Goal: Task Accomplishment & Management: Use online tool/utility

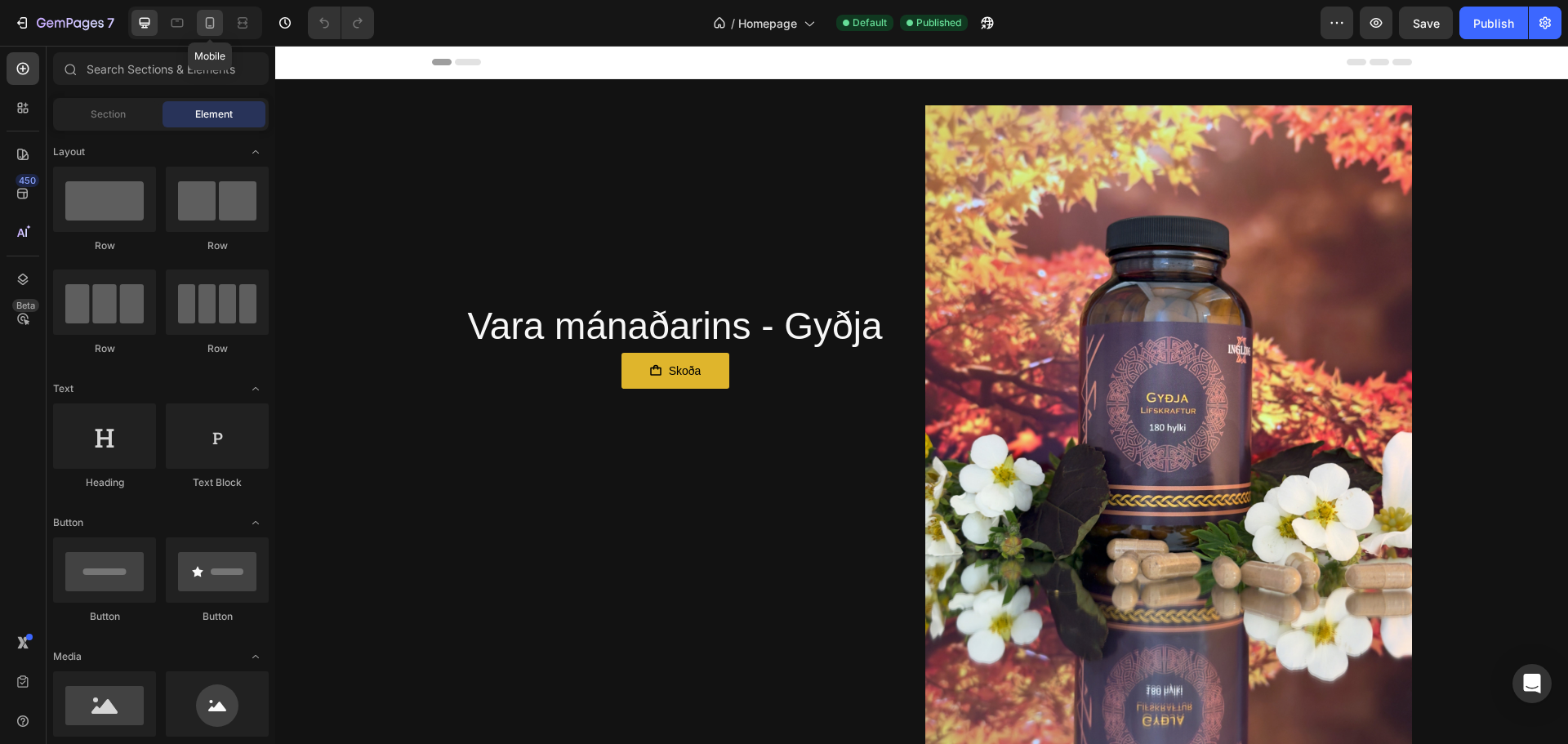
click at [206, 19] on icon at bounding box center [210, 23] width 9 height 11
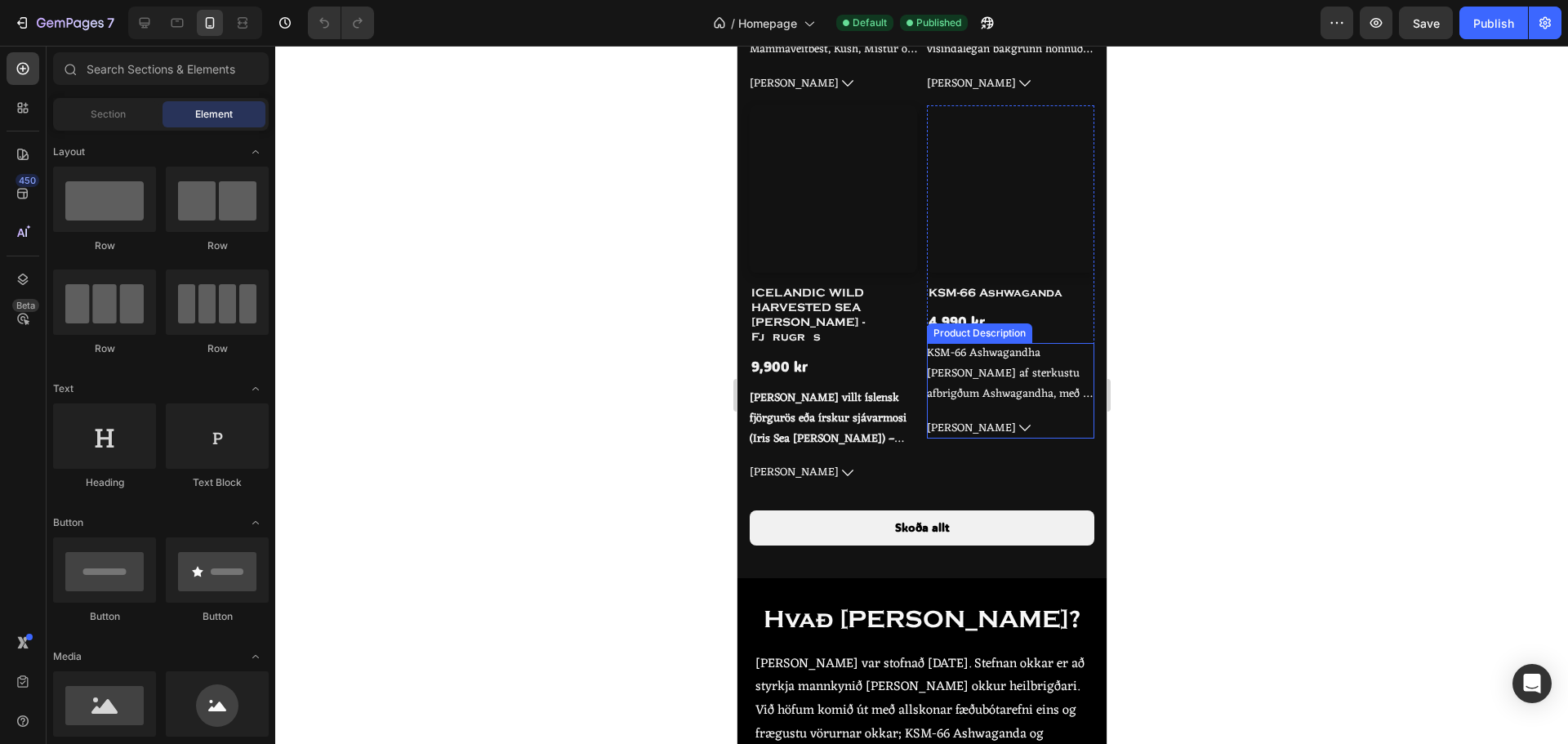
scroll to position [1061, 0]
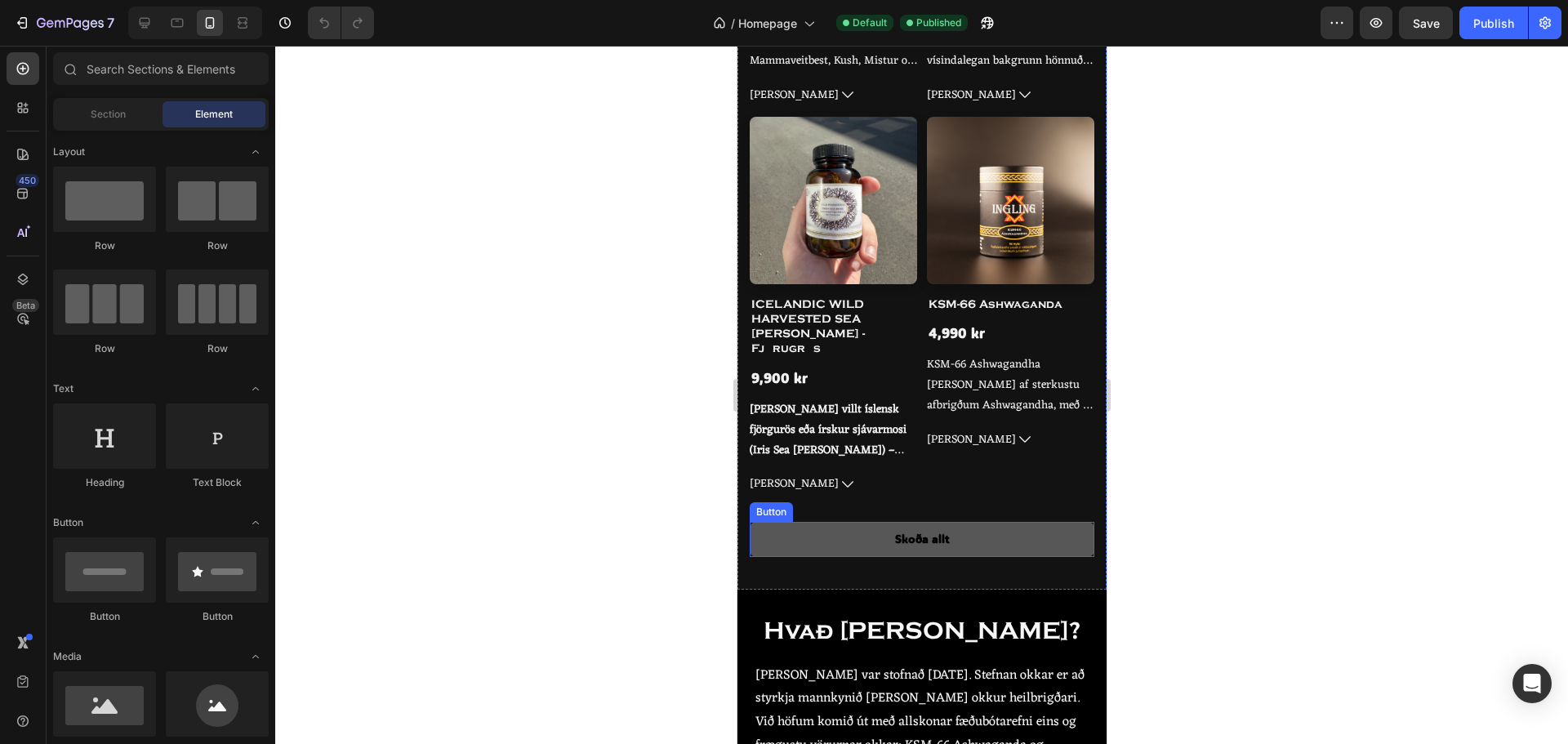
click at [912, 522] on link "Skoða allt" at bounding box center [921, 539] width 345 height 34
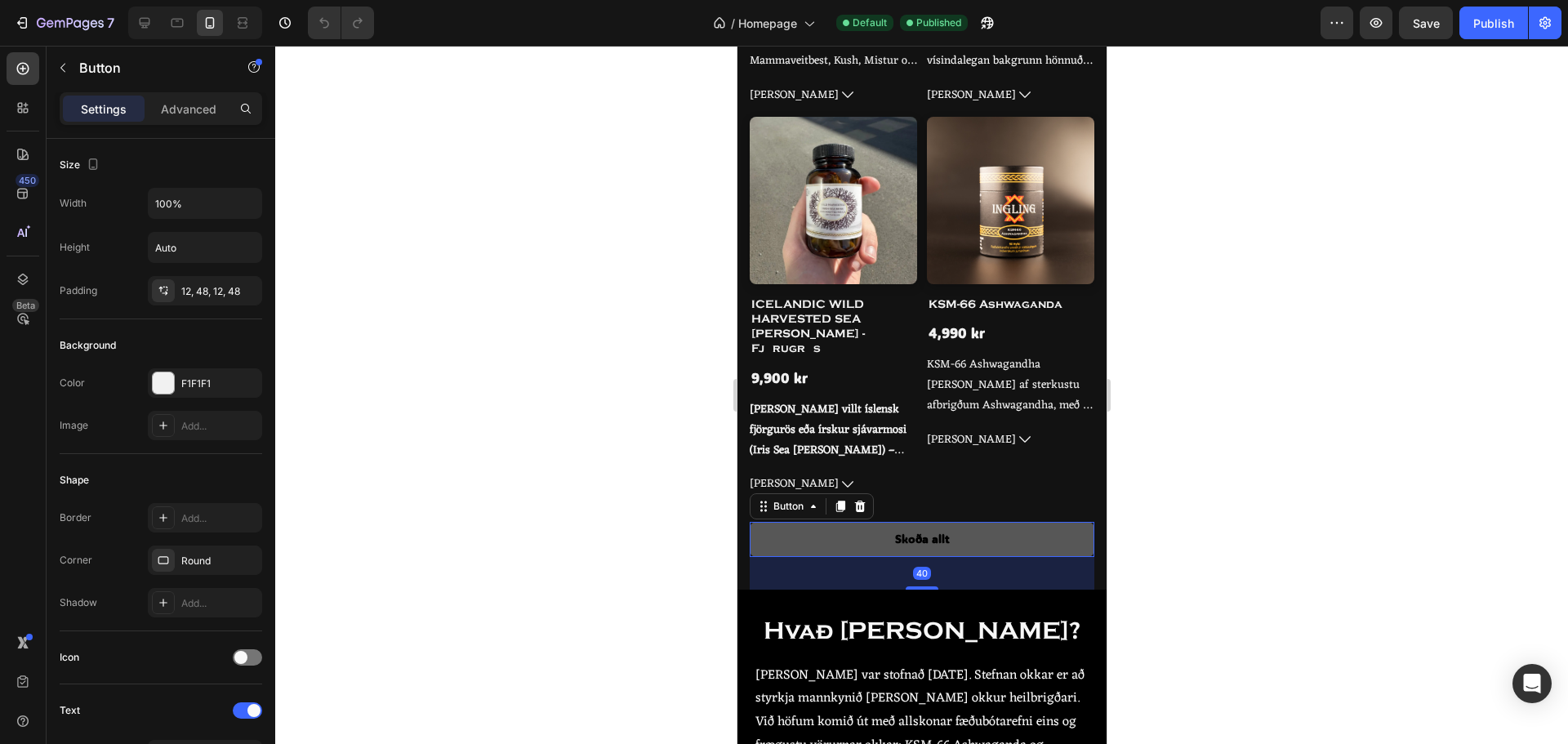
click at [959, 522] on link "Skoða allt" at bounding box center [921, 539] width 345 height 34
click at [962, 522] on link "Skoða allt" at bounding box center [921, 539] width 345 height 34
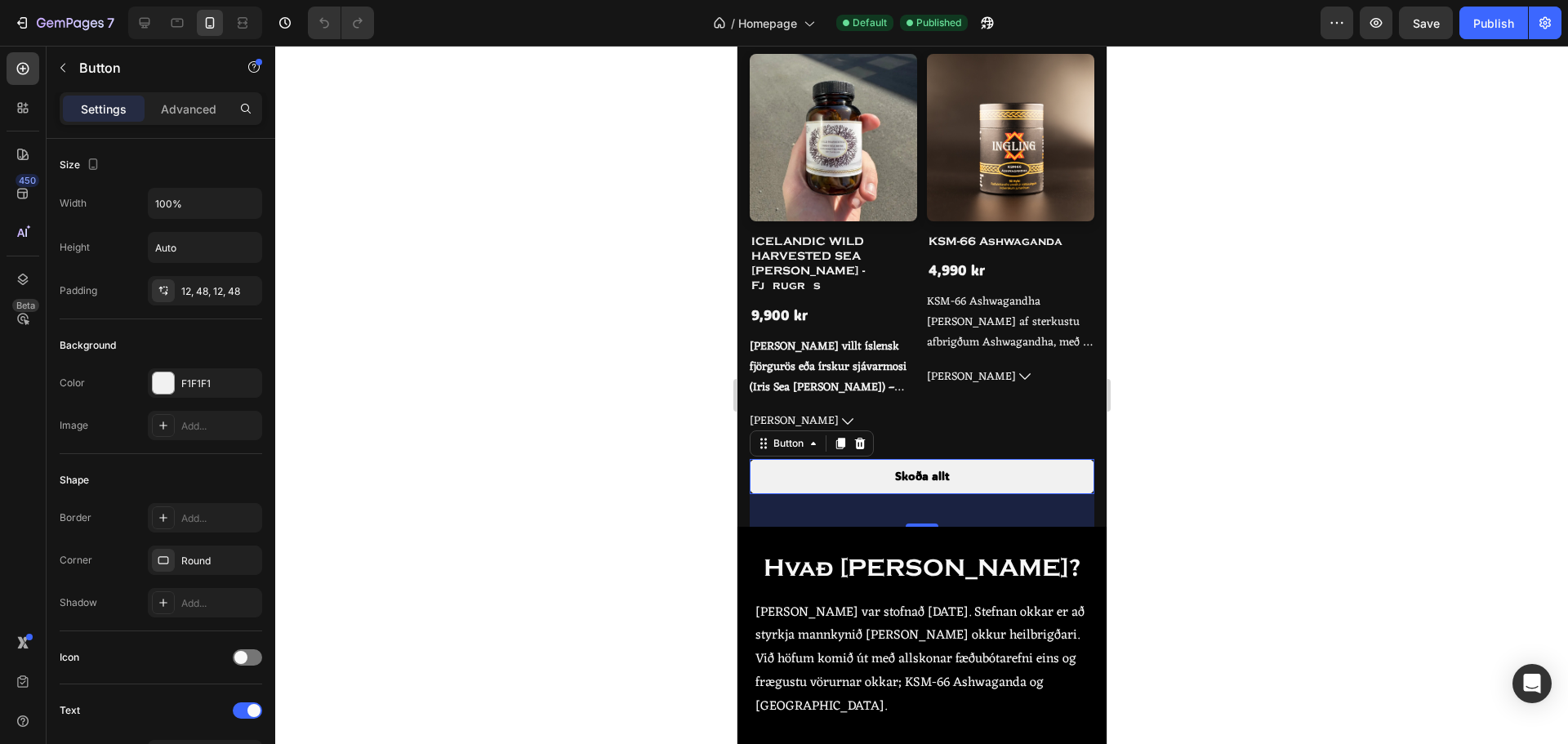
scroll to position [1143, 0]
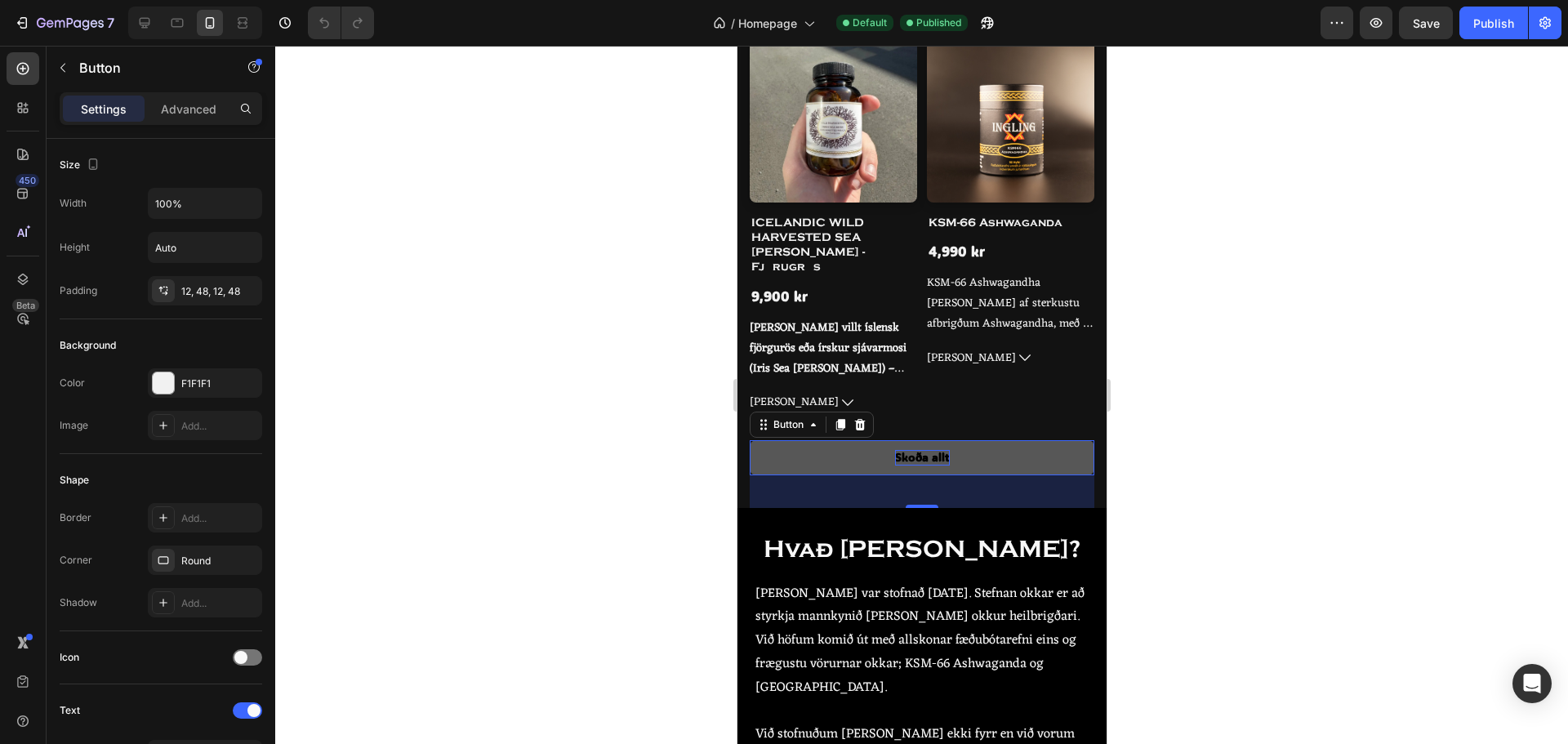
click at [937, 450] on p "Skoða allt" at bounding box center [921, 458] width 55 height 15
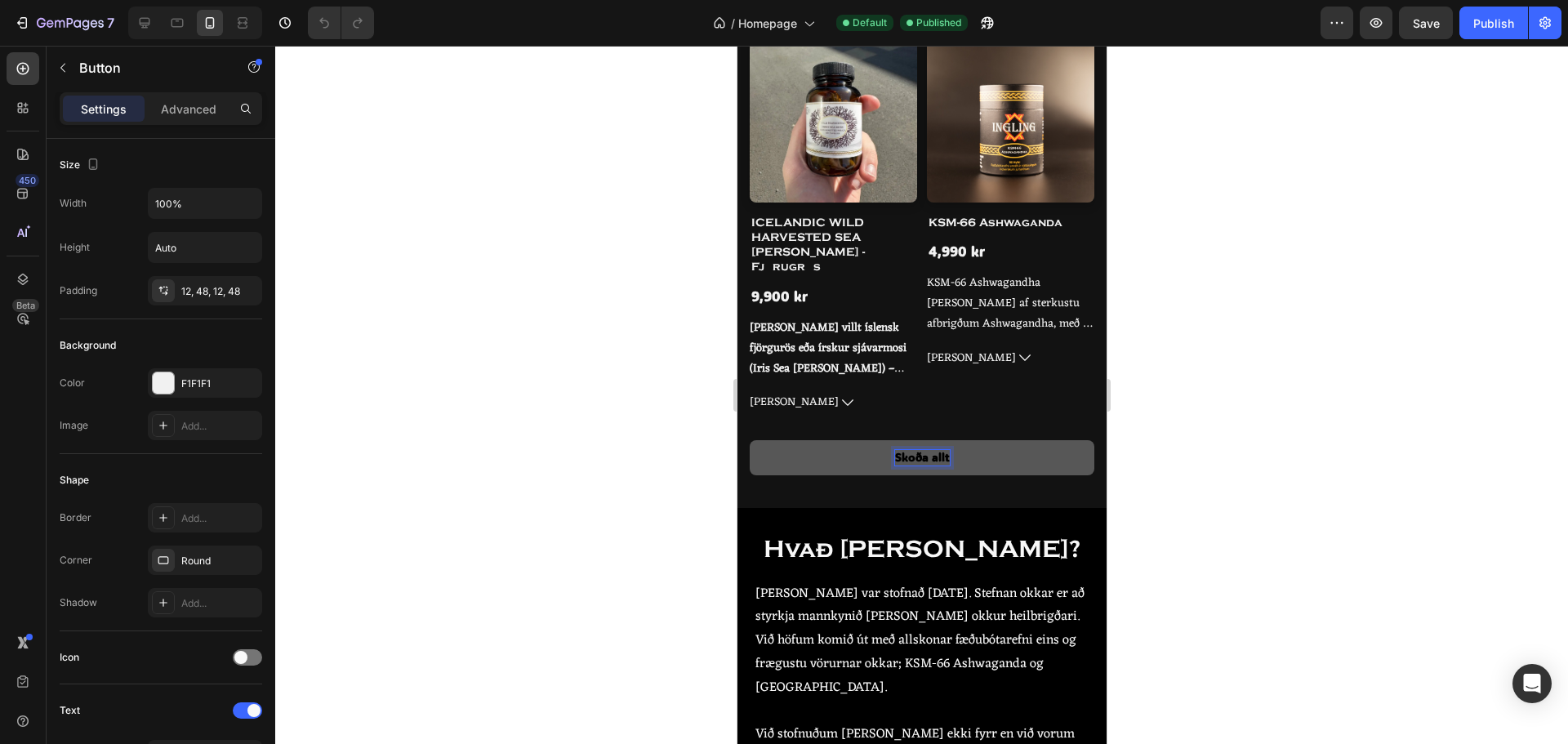
click at [936, 450] on p "Skoða allt" at bounding box center [921, 458] width 55 height 15
click at [1005, 440] on link "Skoða allt" at bounding box center [921, 457] width 345 height 34
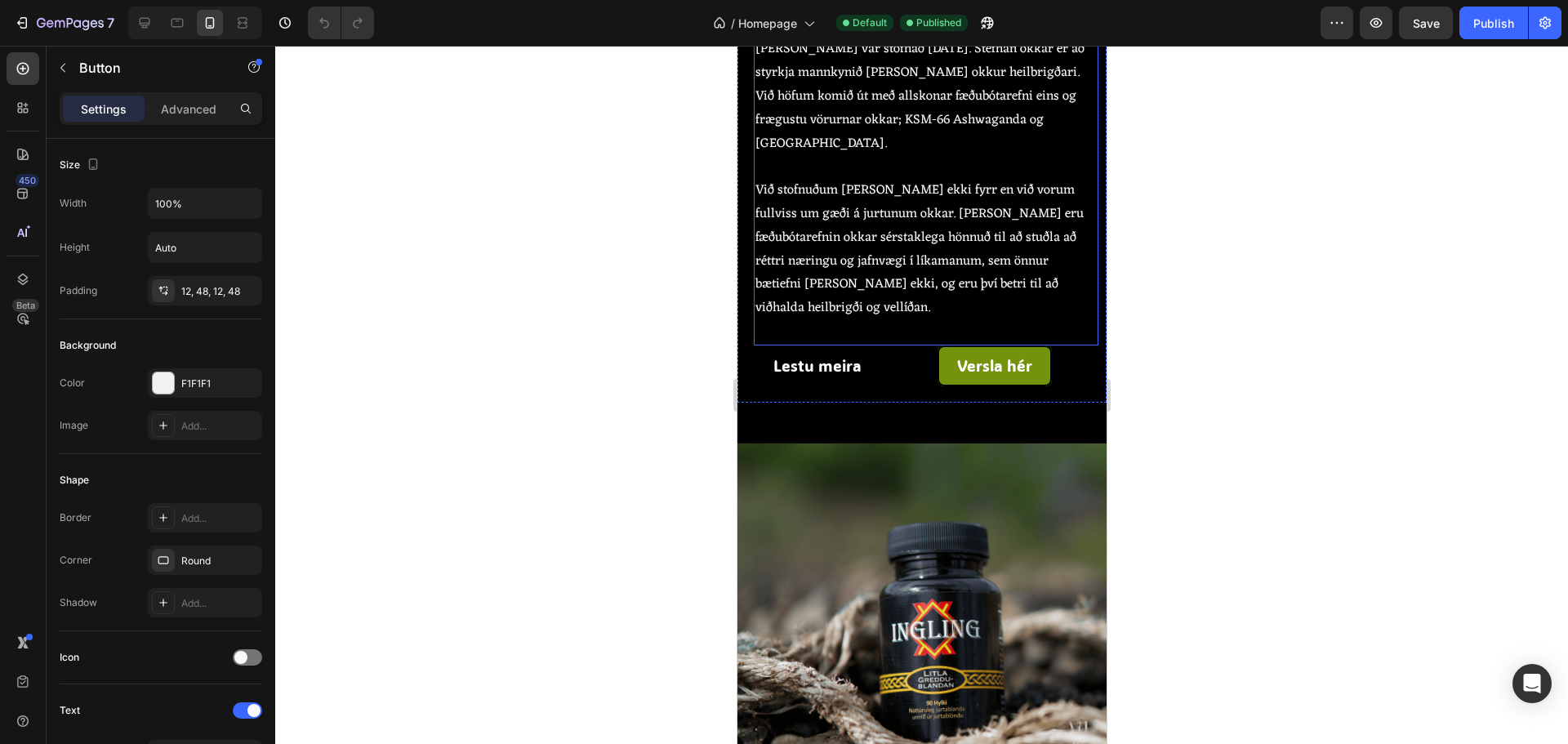
scroll to position [1633, 0]
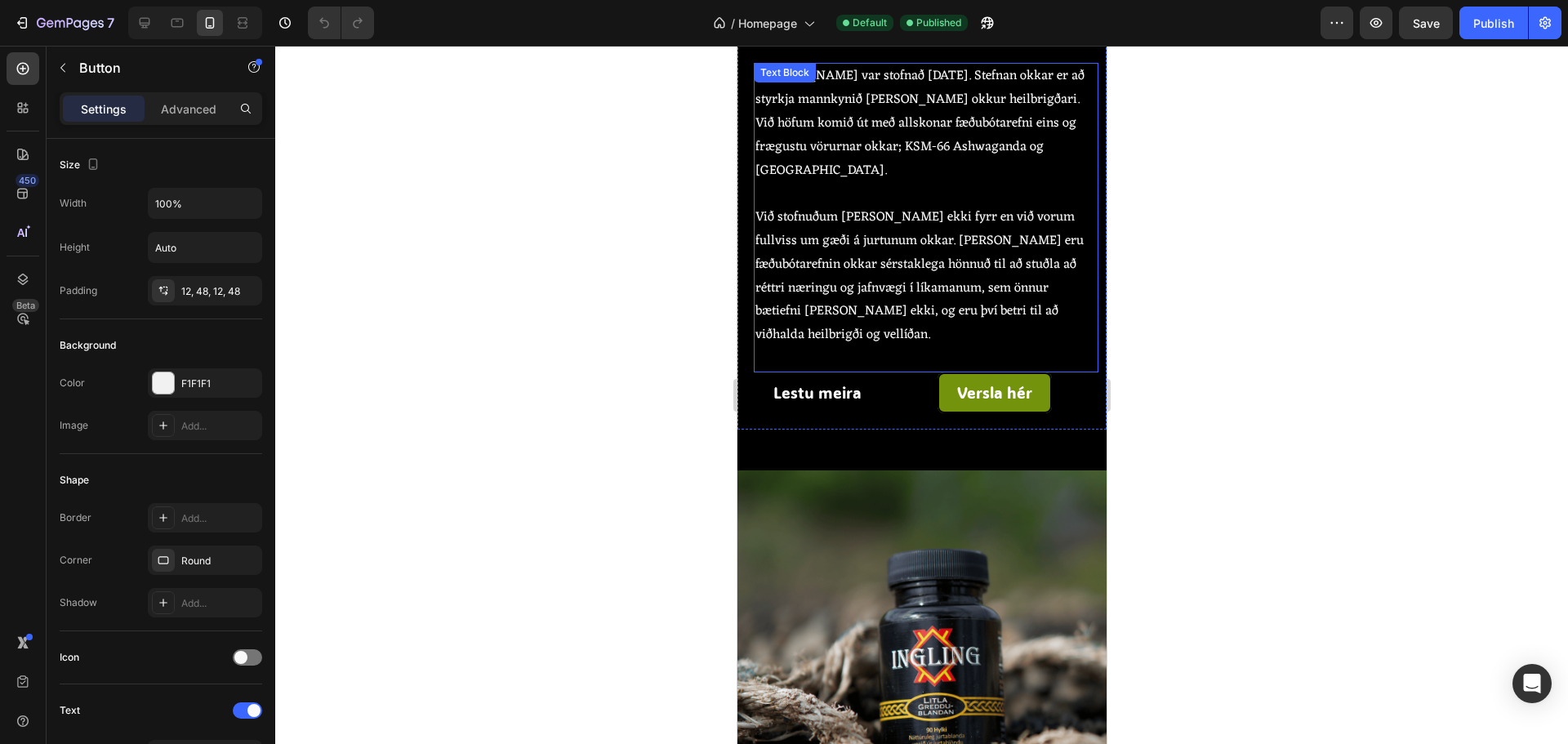
click at [816, 269] on p "Við stofnuðum [PERSON_NAME] ekki fyrr en við vorum fullviss um gæði á jurtunum …" at bounding box center [925, 276] width 341 height 141
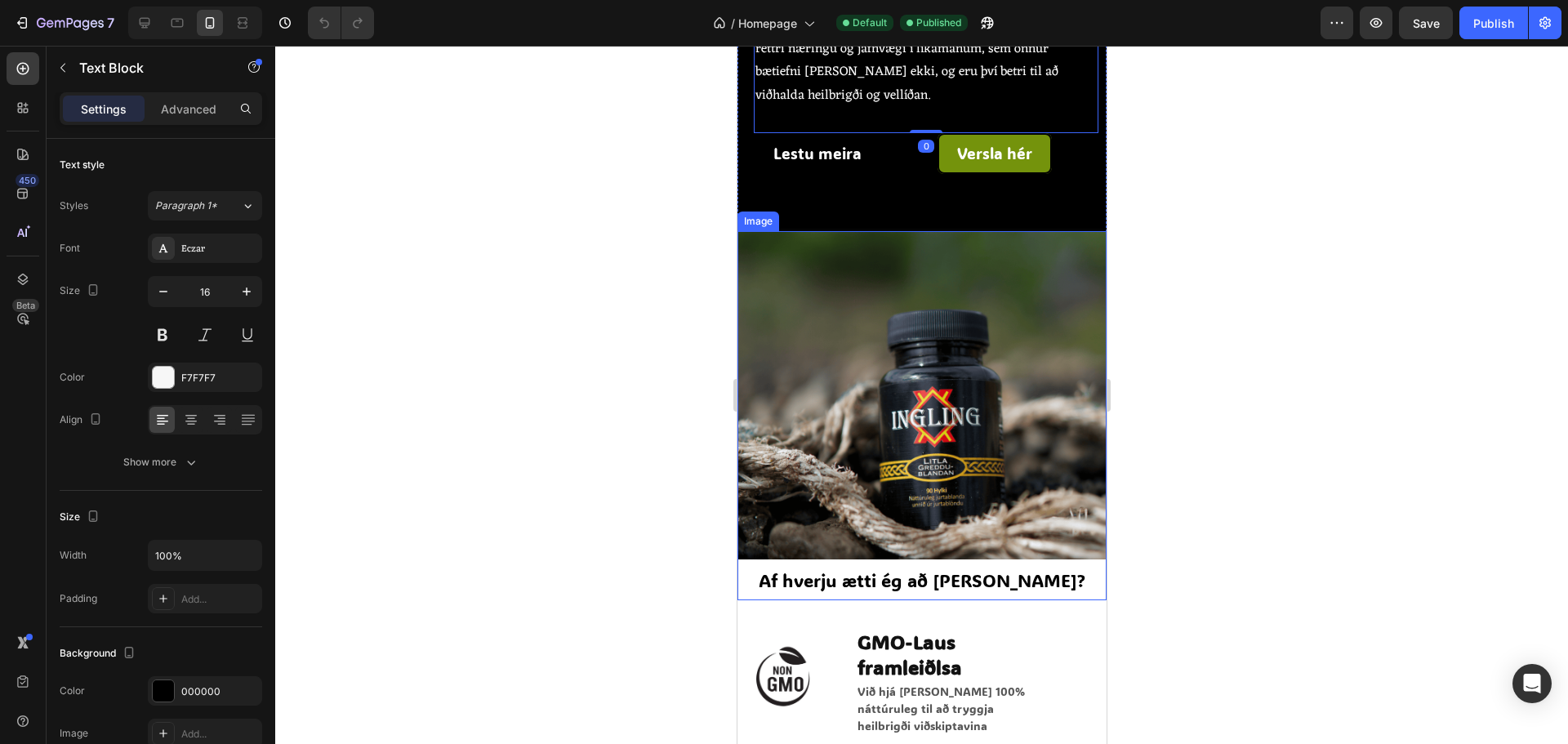
scroll to position [1878, 0]
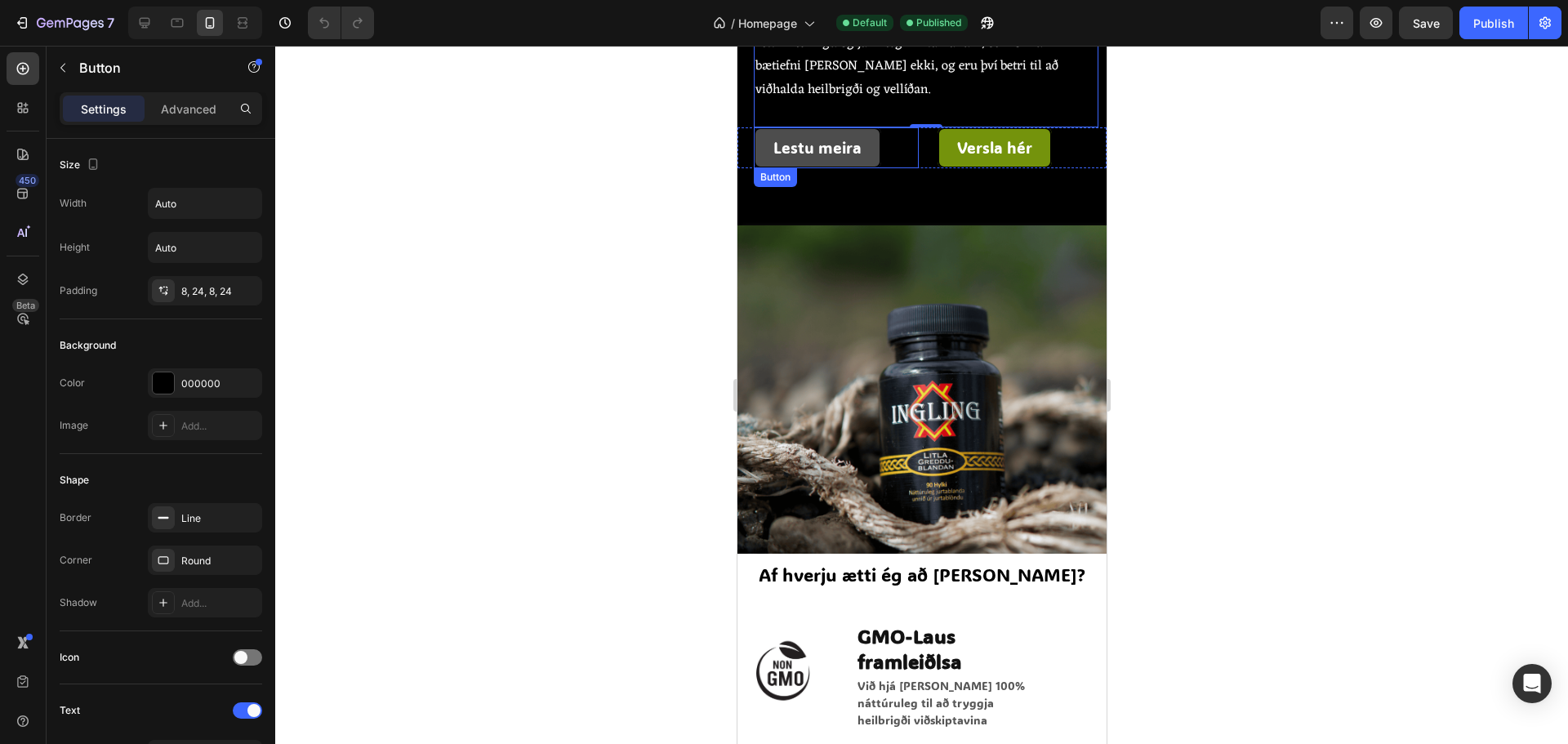
click at [875, 127] on link "Lestu meira" at bounding box center [816, 147] width 127 height 40
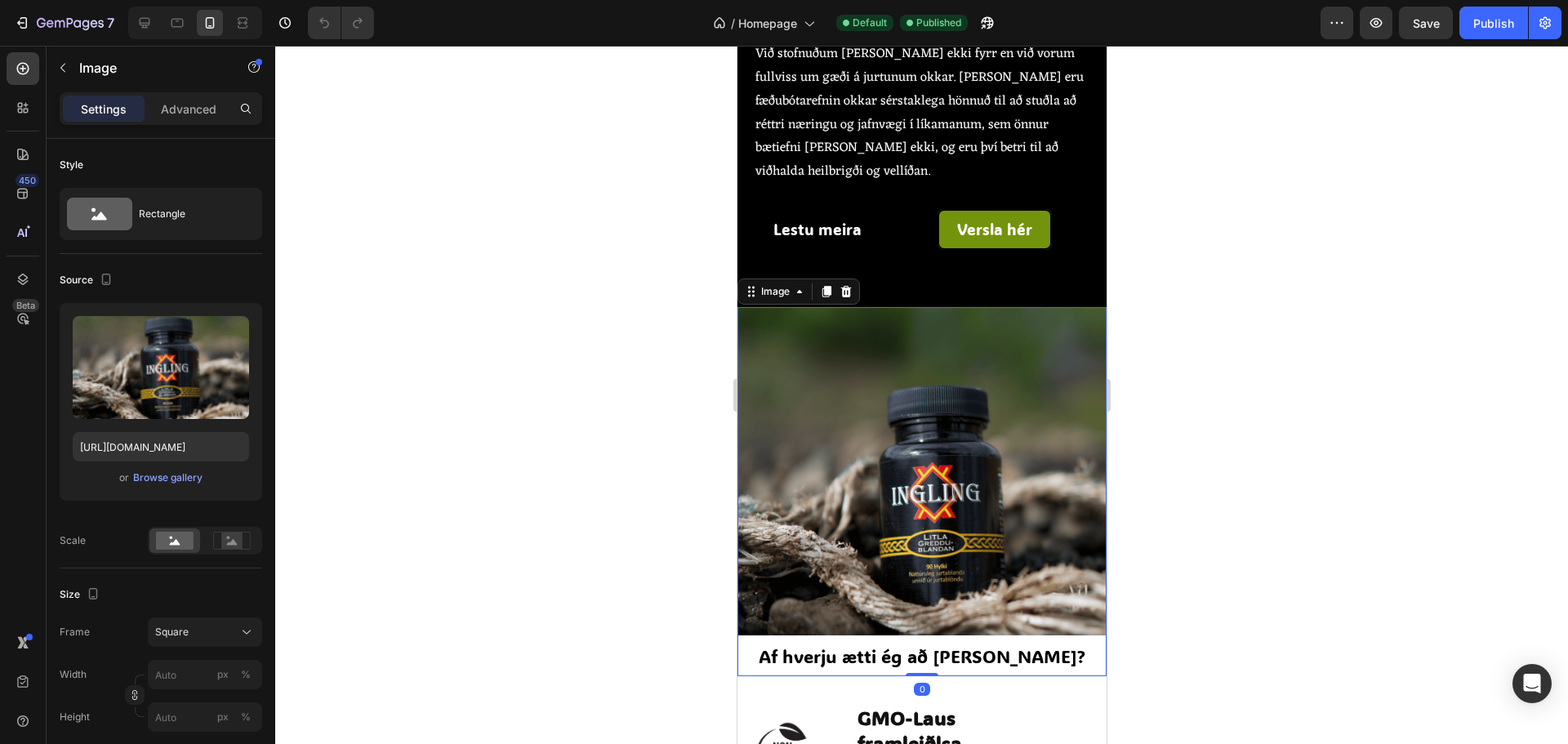
click at [994, 425] on img at bounding box center [921, 492] width 369 height 369
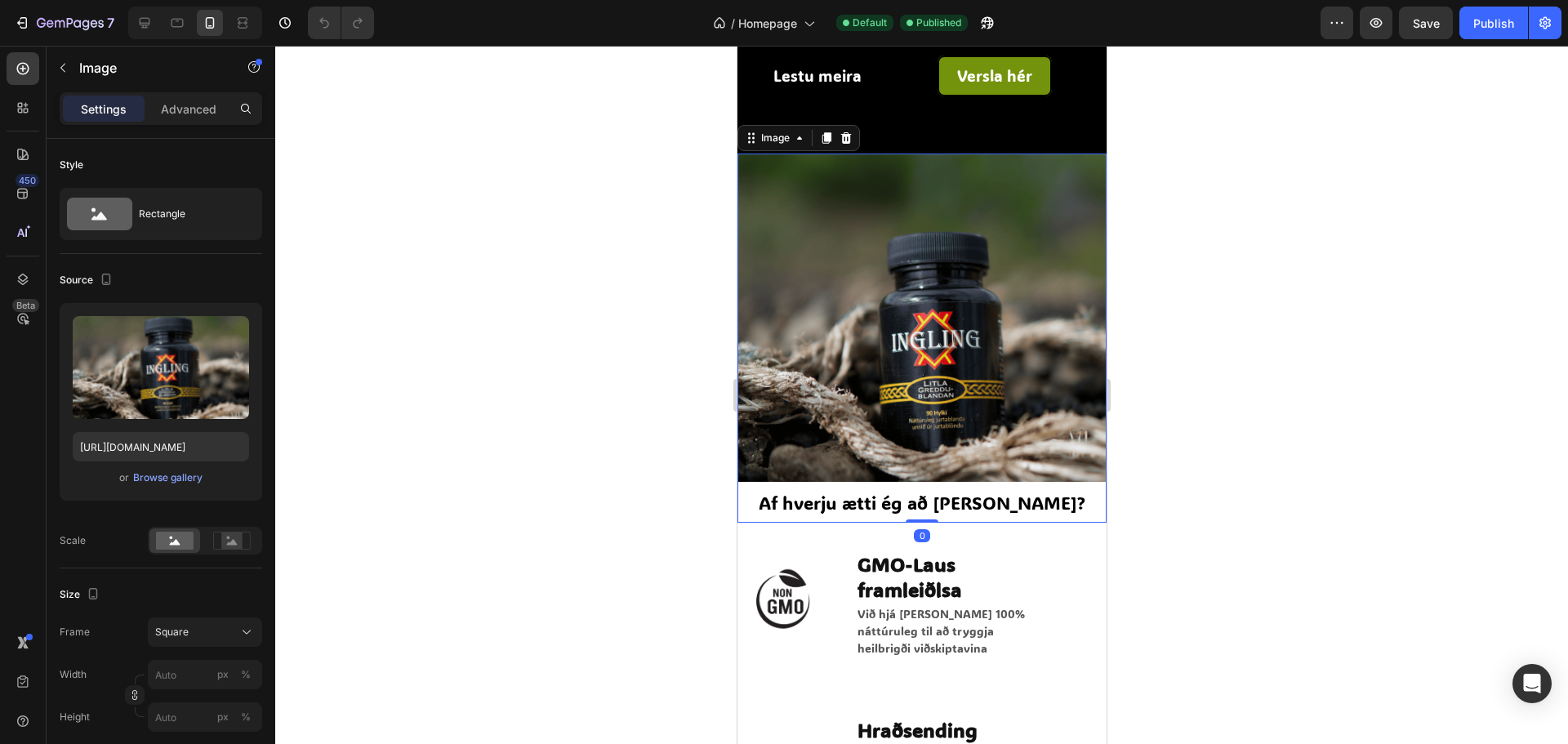
scroll to position [1960, 0]
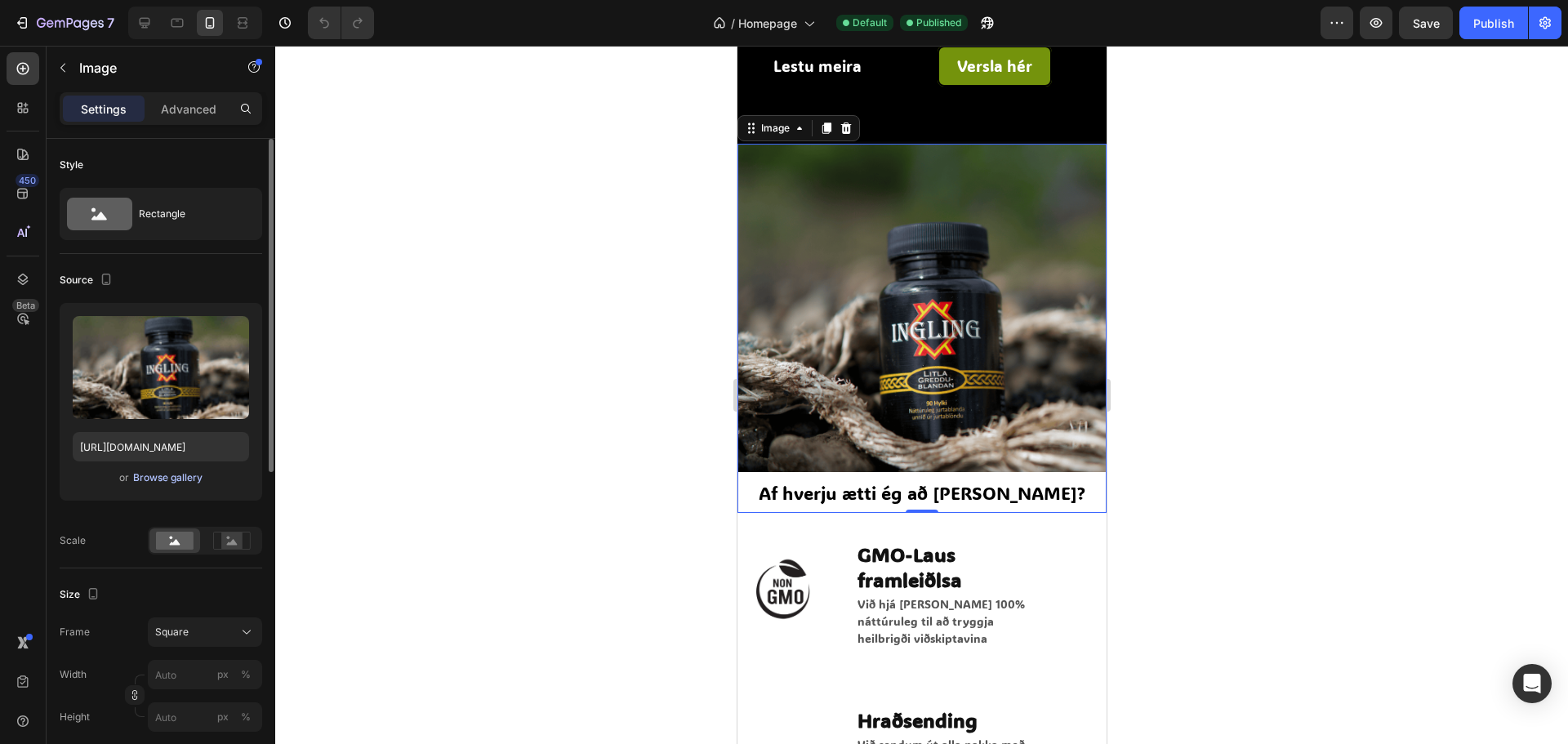
click at [182, 482] on div "Browse gallery" at bounding box center [168, 477] width 70 height 15
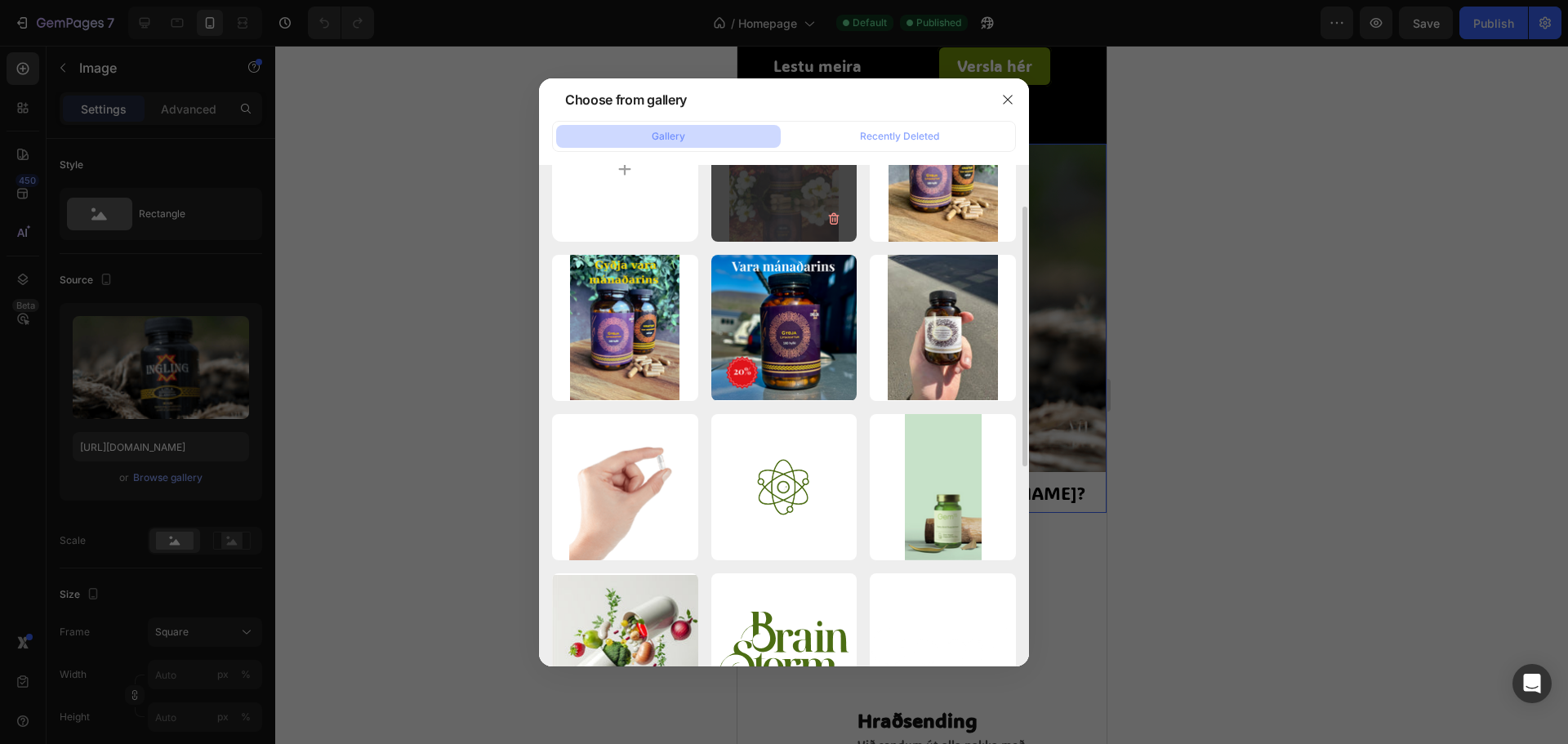
scroll to position [0, 0]
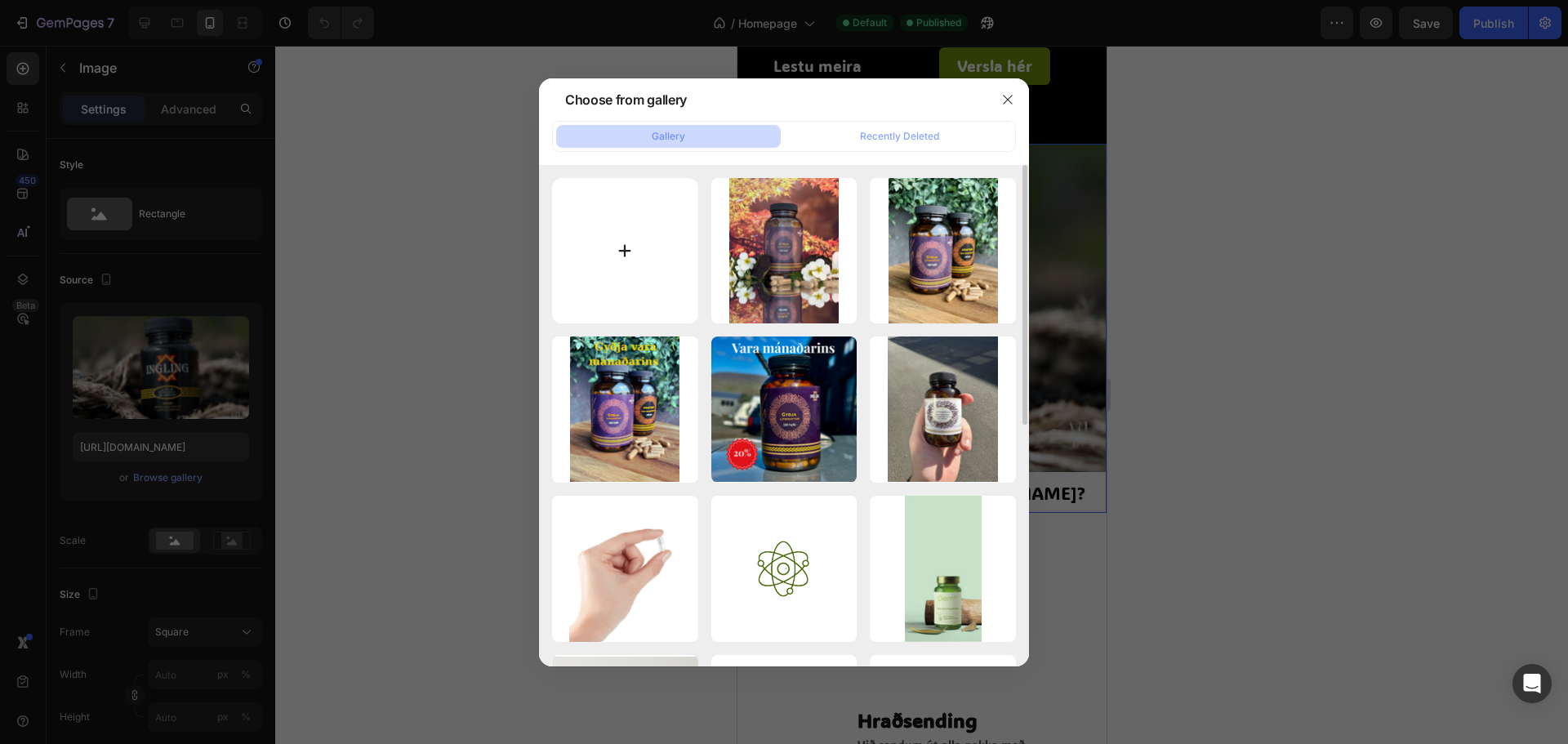
click at [597, 249] on input "file" at bounding box center [624, 251] width 146 height 146
type input "C:\fakepath\IMG_3738 2.jpg"
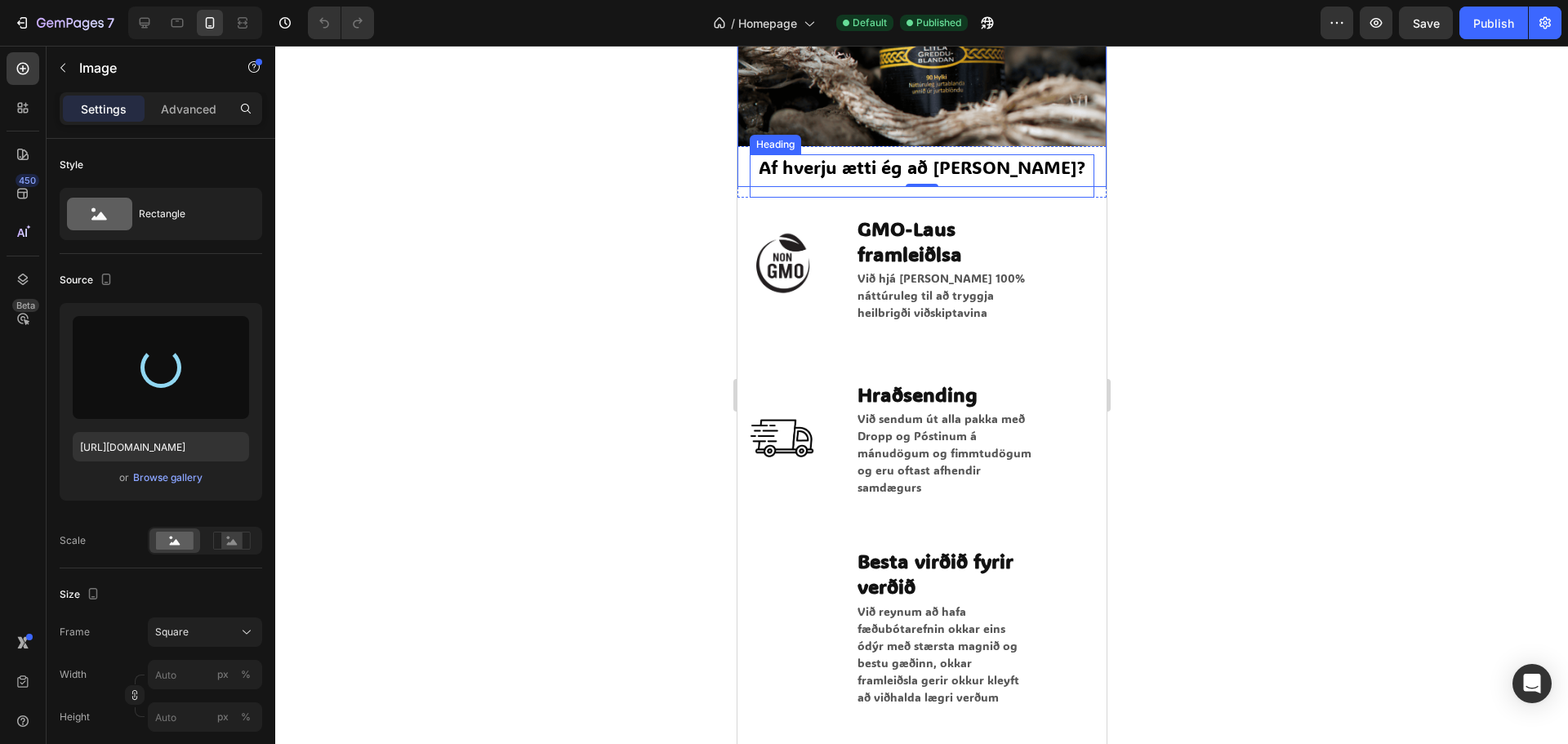
scroll to position [2287, 0]
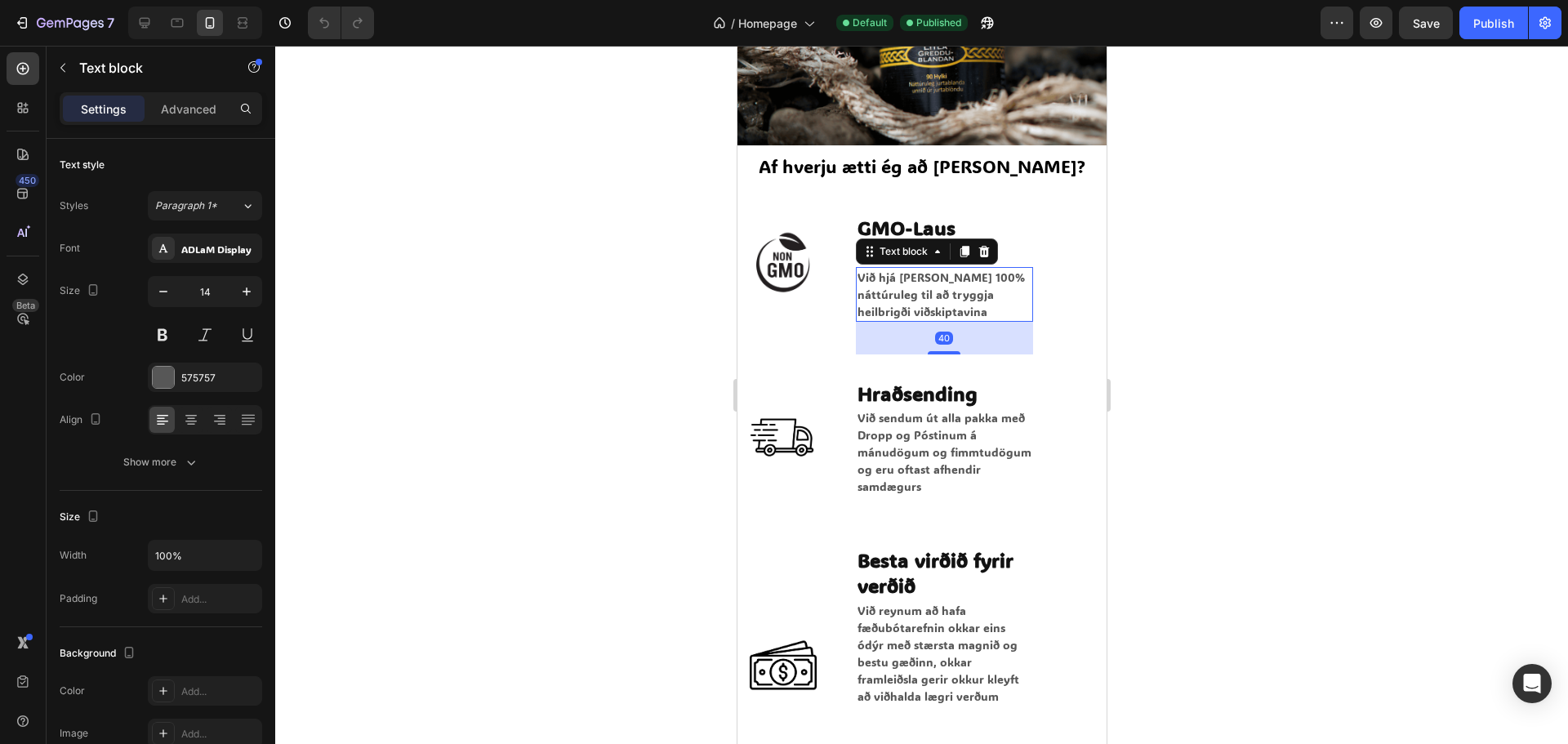
click at [979, 268] on p "Við hjá [PERSON_NAME] 100% náttúruleg til að tryggja heilbrigði viðskiptavina" at bounding box center [944, 294] width 174 height 52
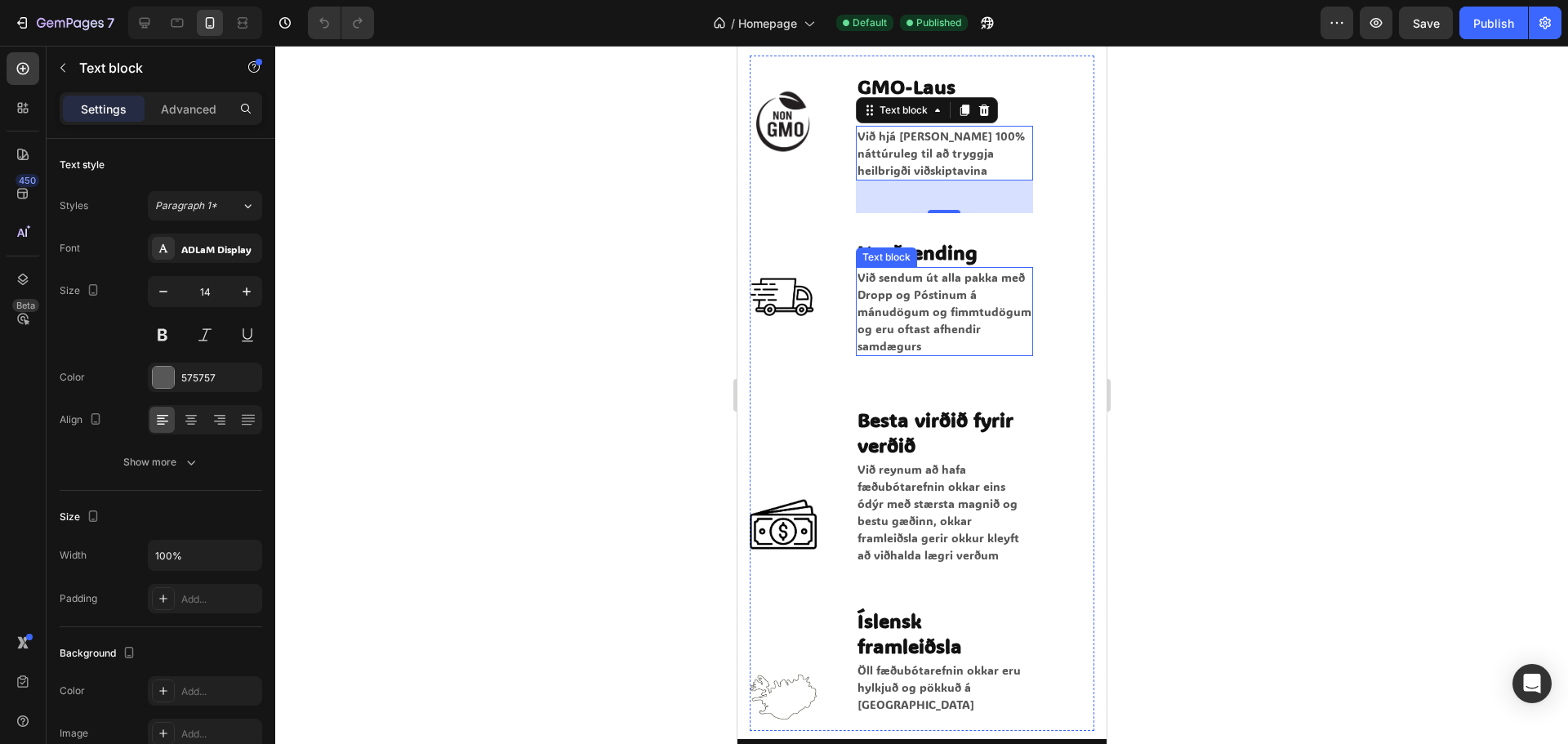
click at [971, 287] on p "Við sendum út alla pakka með Dropp og Póstinum á mánudögum og fimmtudögum og er…" at bounding box center [944, 311] width 174 height 86
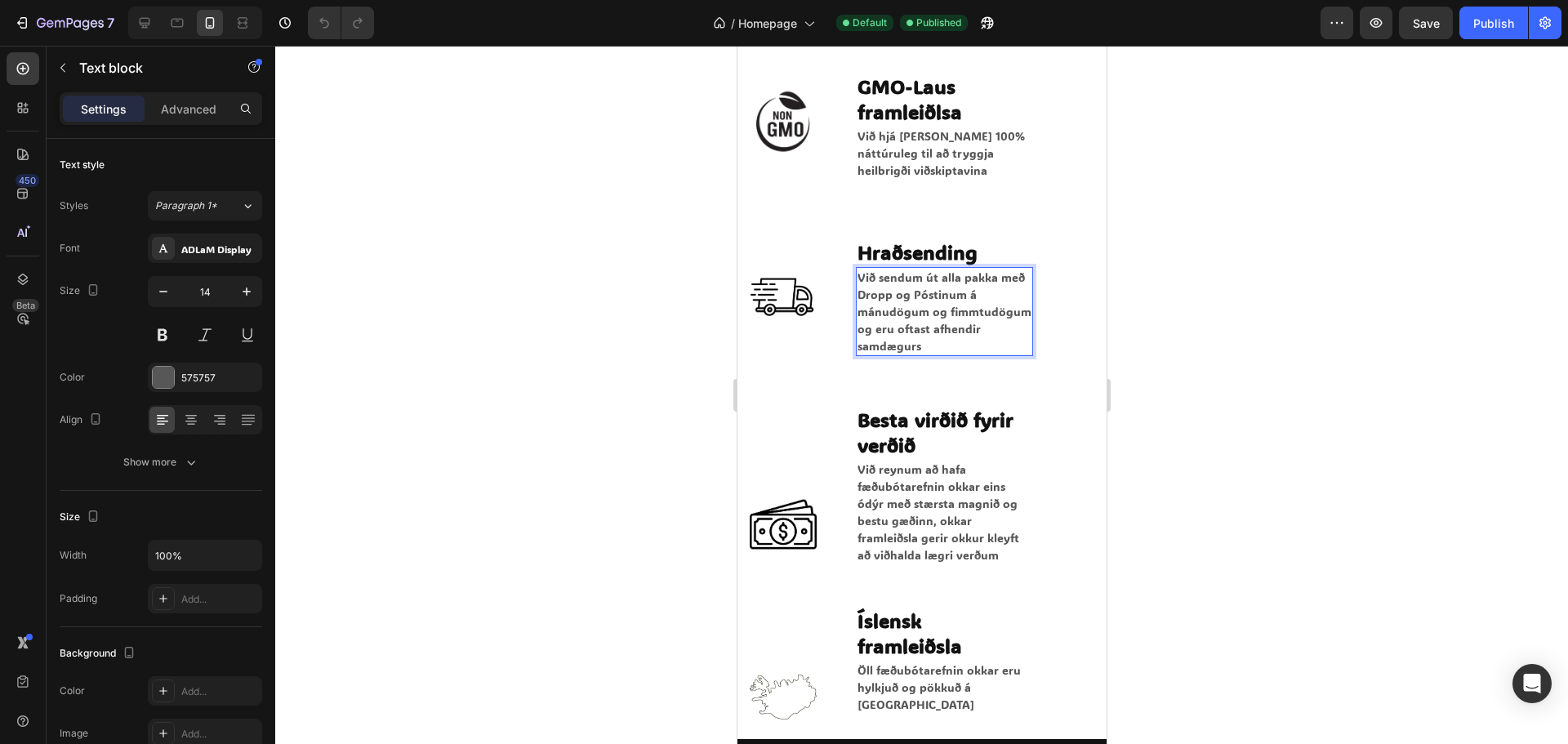
click at [973, 338] on p "Við sendum út alla pakka með Dropp og Póstinum á mánudögum og fimmtudögum og er…" at bounding box center [944, 311] width 174 height 86
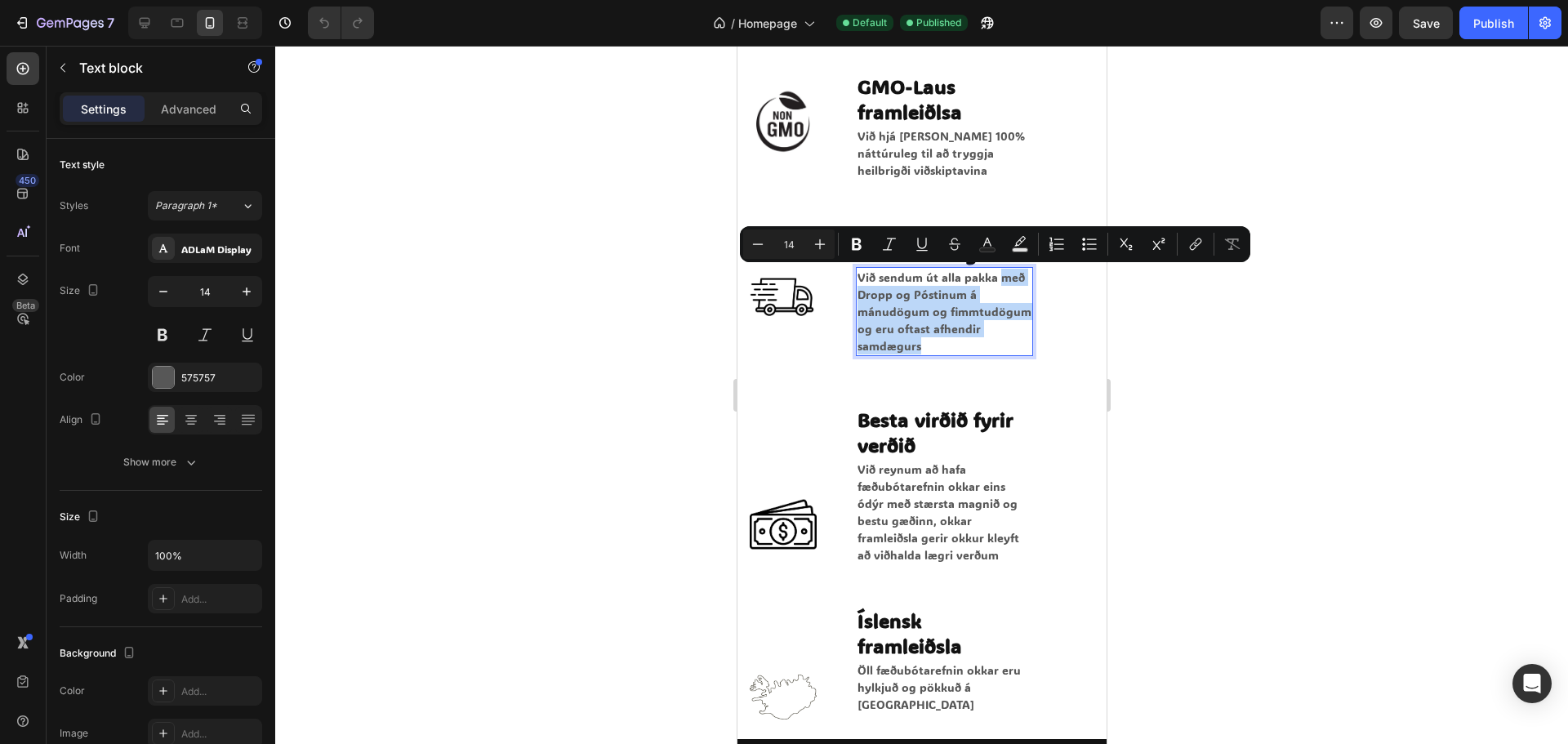
drag, startPoint x: 967, startPoint y: 348, endPoint x: 994, endPoint y: 281, distance: 72.2
click at [994, 281] on p "Við sendum út alla pakka með Dropp og Póstinum á mánudögum og fimmtudögum og er…" at bounding box center [944, 311] width 174 height 86
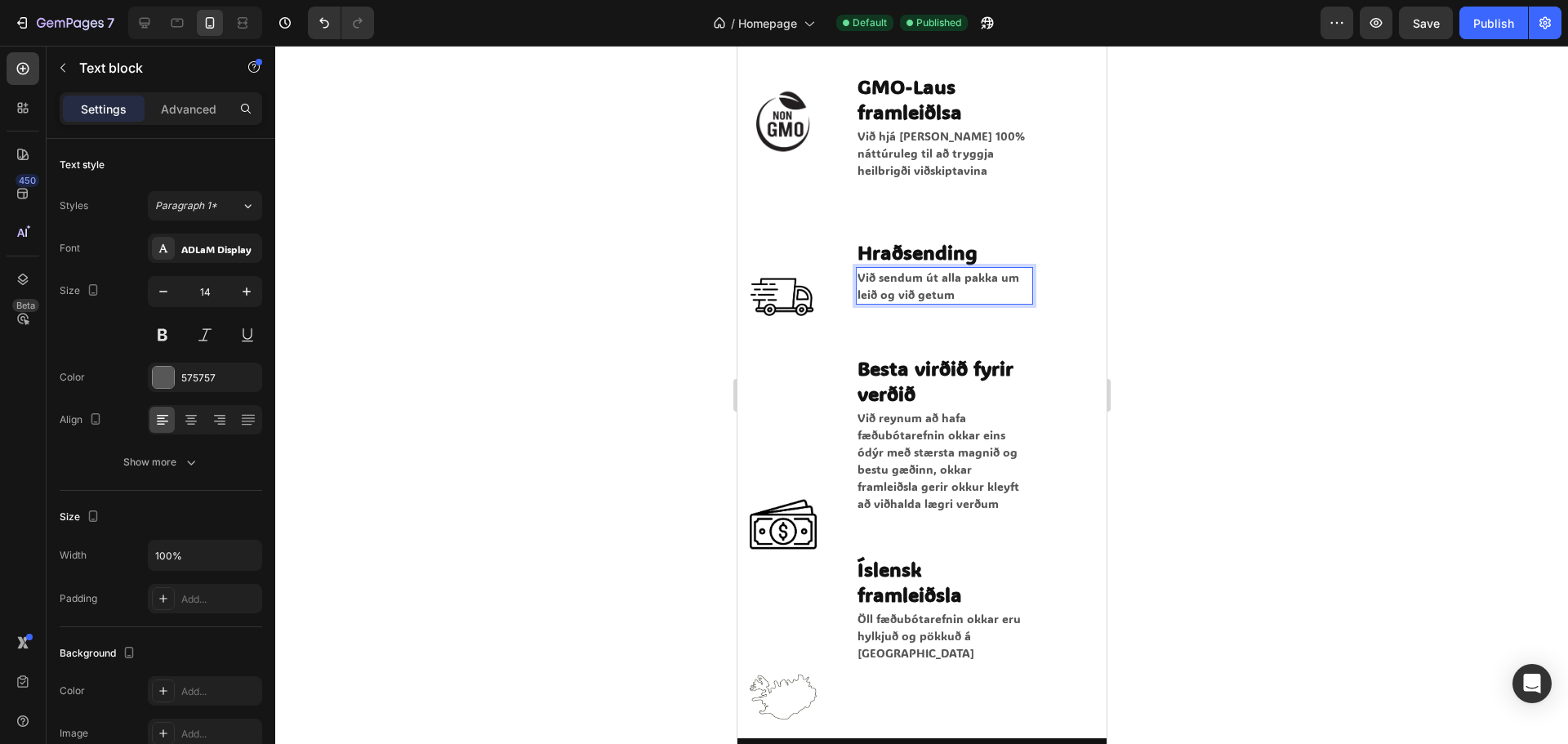
click at [966, 361] on h2 "Besta virðið fyrir verðið" at bounding box center [944, 380] width 177 height 54
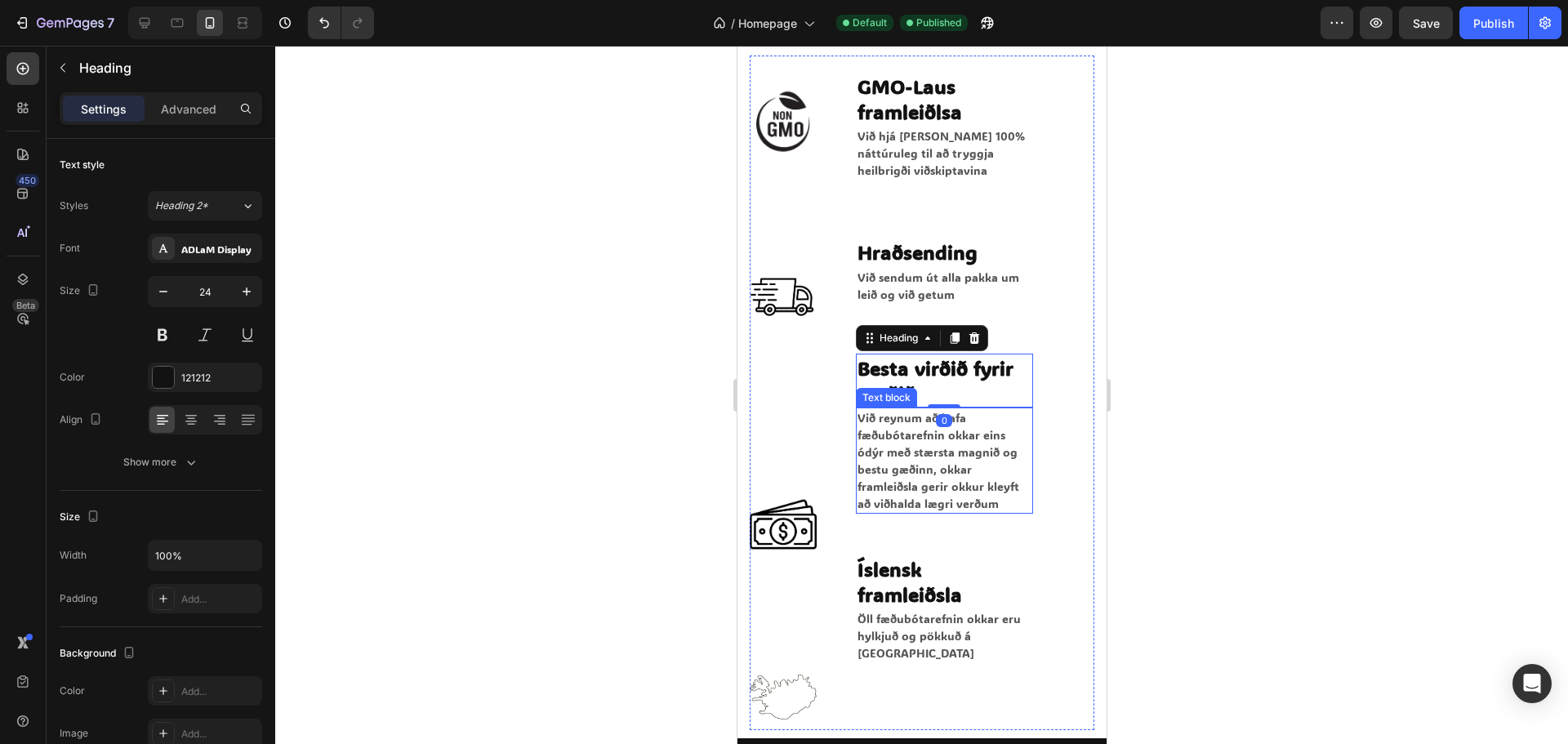
click at [964, 449] on p "Við reynum að hafa fæðubótarefnin okkar eins ódýr með stærsta magnið og bestu g…" at bounding box center [944, 460] width 174 height 103
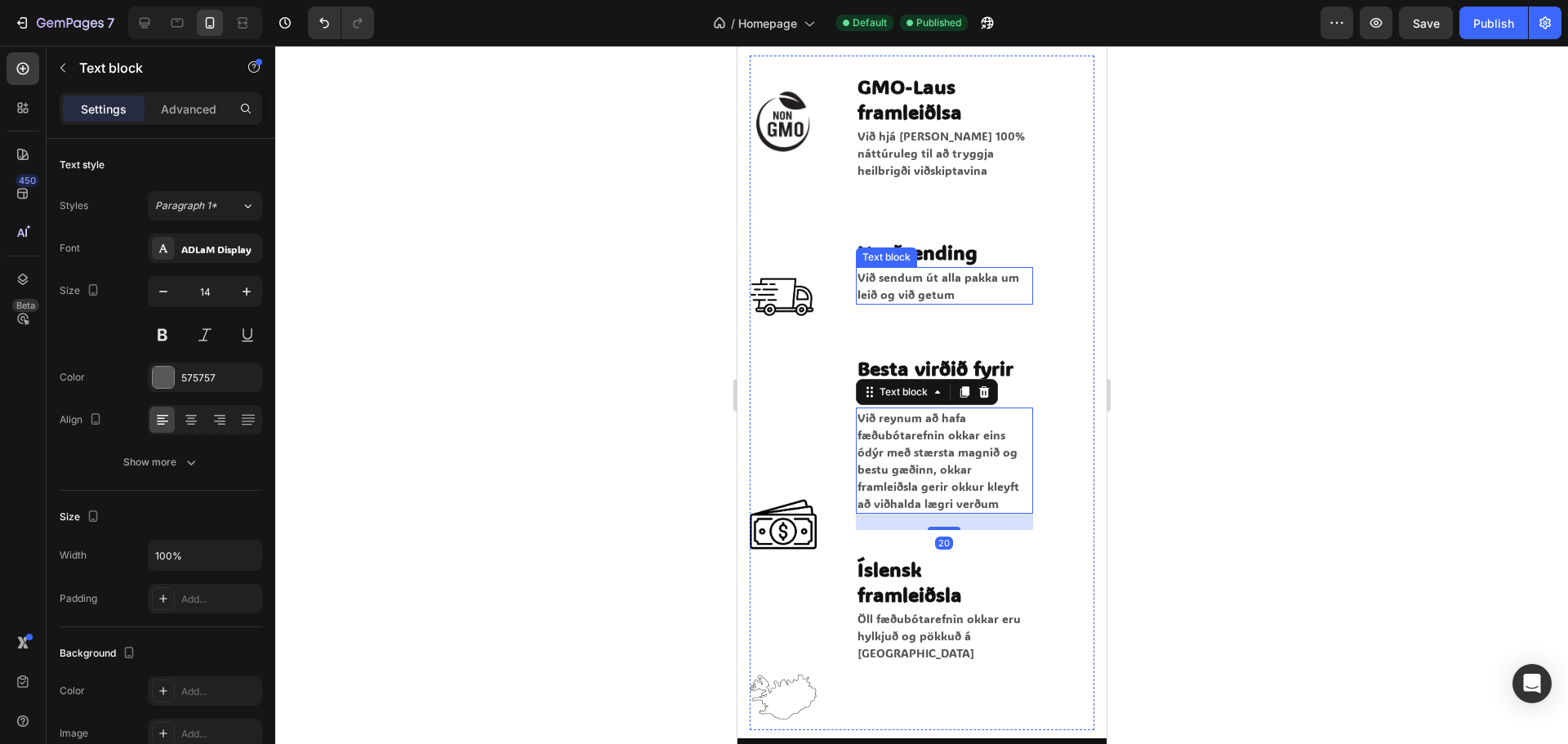
click at [976, 278] on p "Við sendum út alla pakka um leið og við getum" at bounding box center [944, 285] width 174 height 34
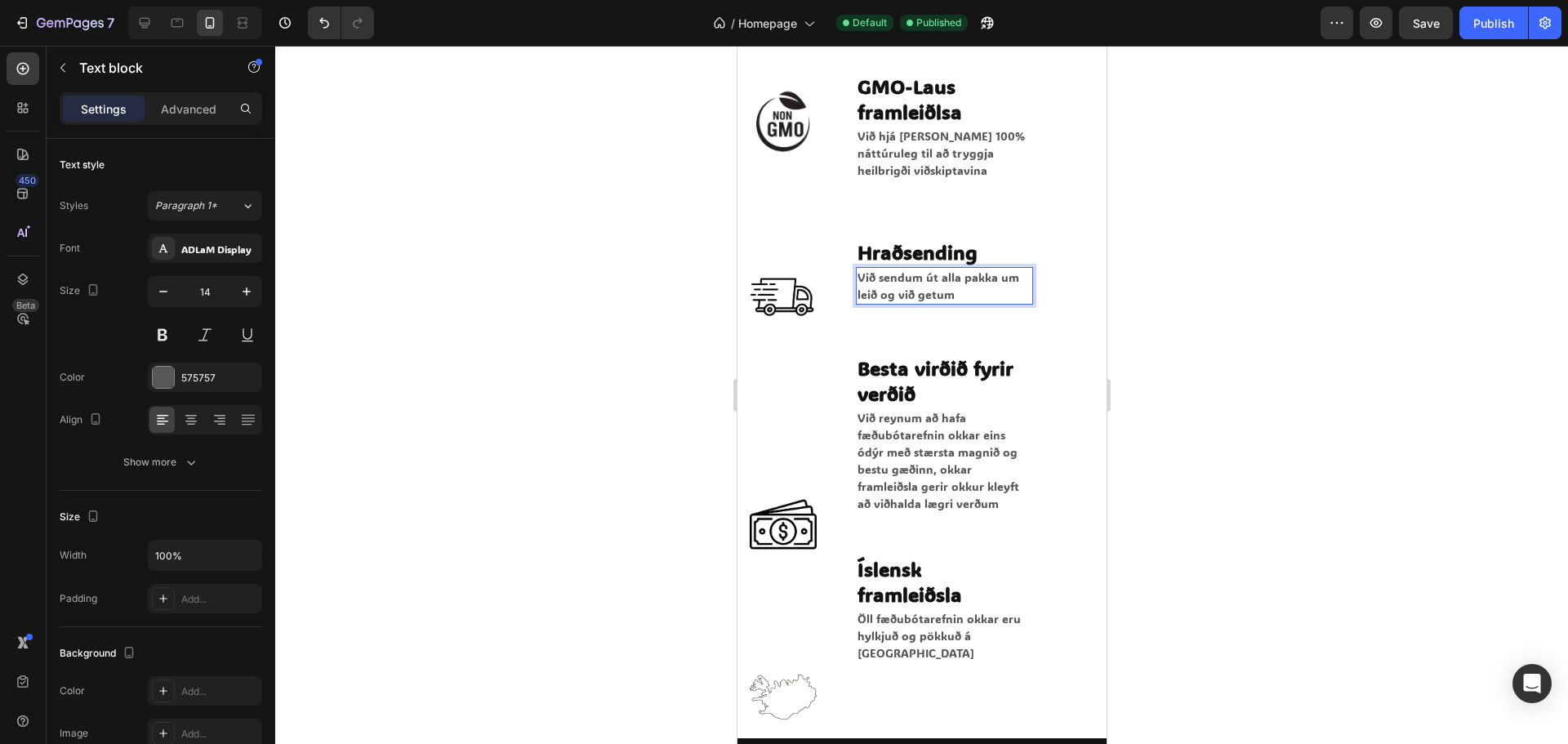
click at [951, 289] on p "Við sendum út alla pakka um leið og við getum" at bounding box center [944, 285] width 174 height 34
click at [913, 474] on p "Við reynum að hafa fæðubótarefnin okkar eins ódýr með stærsta magnið og bestu g…" at bounding box center [944, 460] width 174 height 103
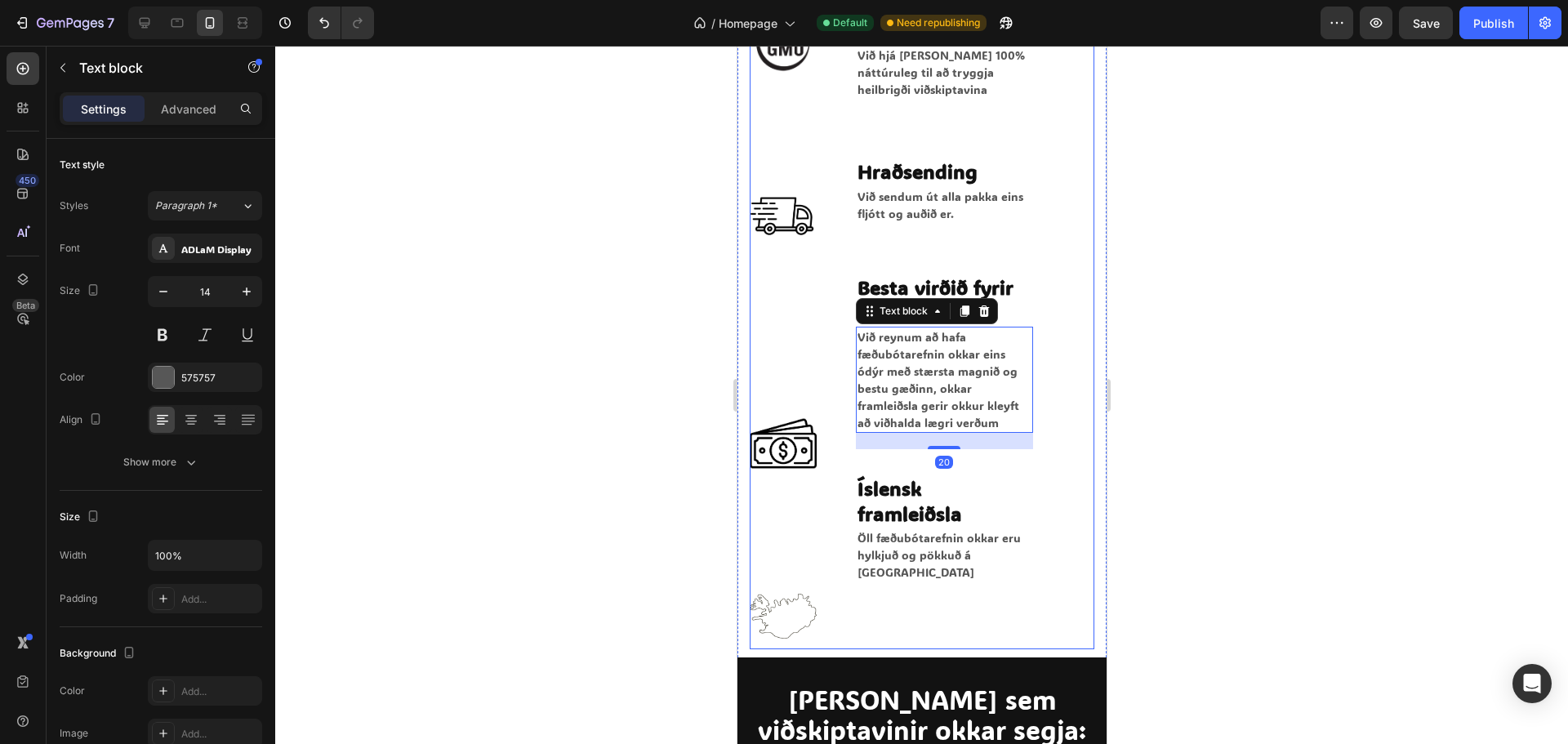
scroll to position [2450, 0]
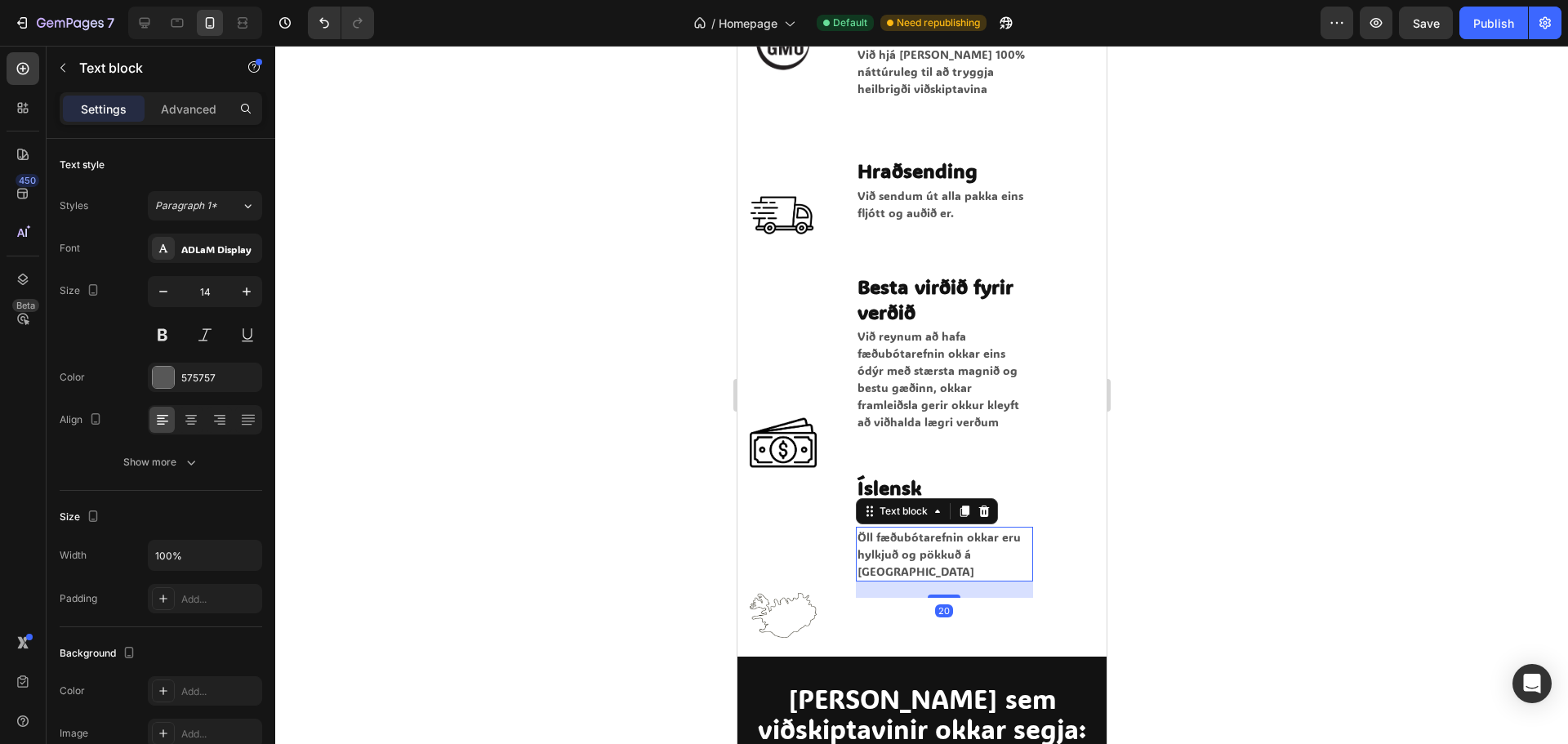
click at [969, 553] on p "Öll fæðubótarefnin okkar eru hylkjuð og pökkuð á [GEOGRAPHIC_DATA]" at bounding box center [944, 554] width 174 height 52
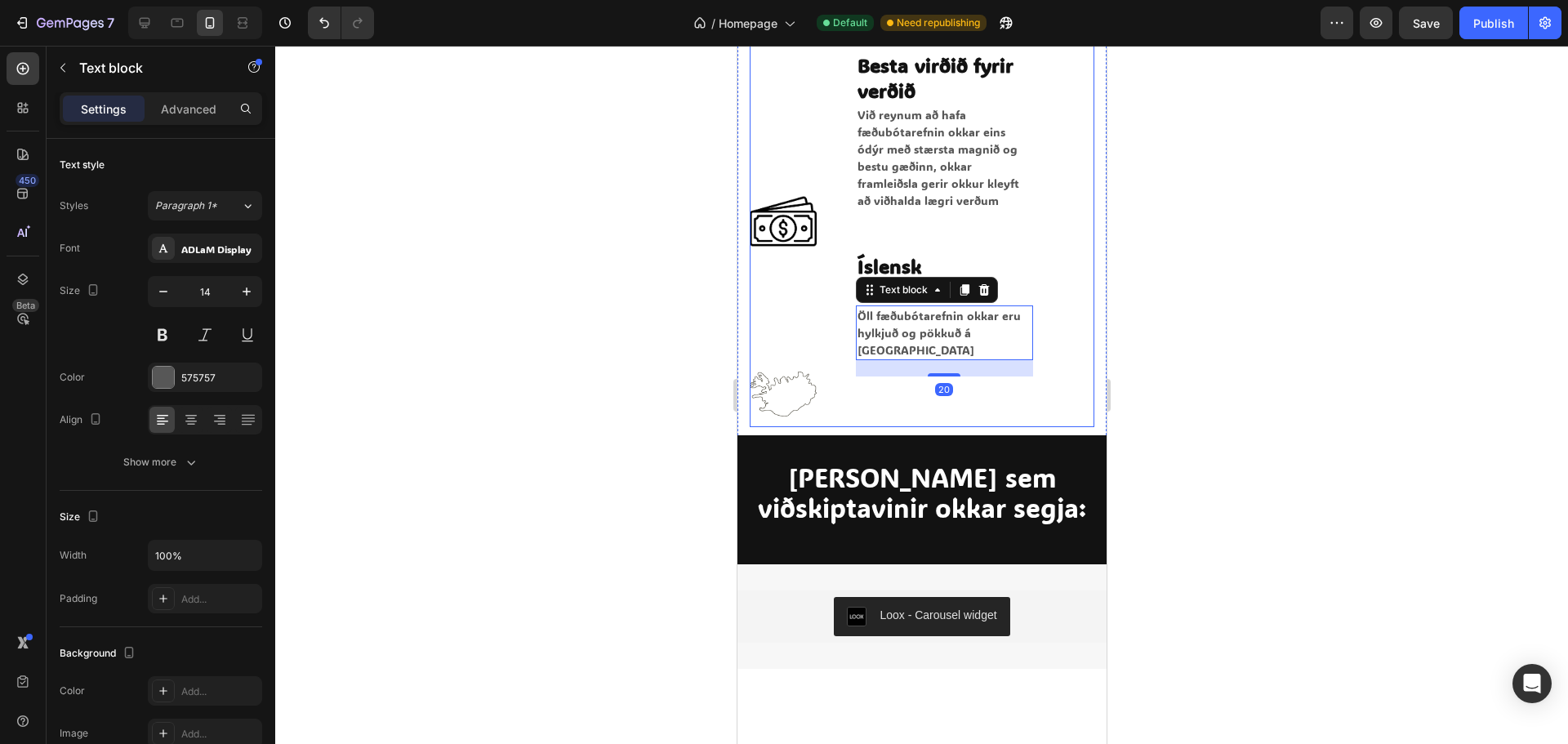
scroll to position [2694, 0]
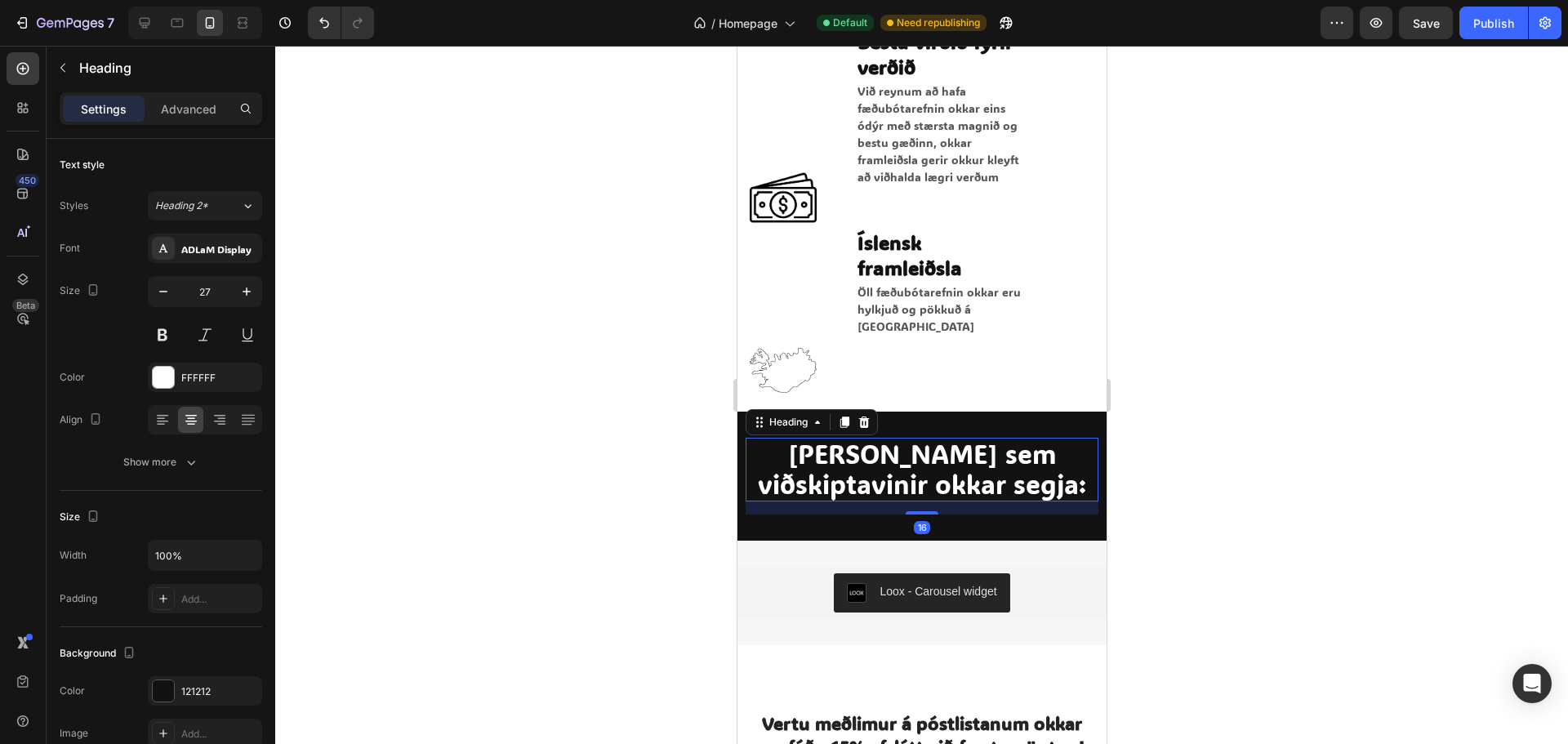
click at [1010, 489] on div "[PERSON_NAME] sem viðskiptavinir okkar segja: Heading 16" at bounding box center [921, 470] width 353 height 64
click at [989, 304] on p "Öll fæðubótarefnin okkar eru hylkjuð og pökkuð á [GEOGRAPHIC_DATA]" at bounding box center [944, 309] width 174 height 52
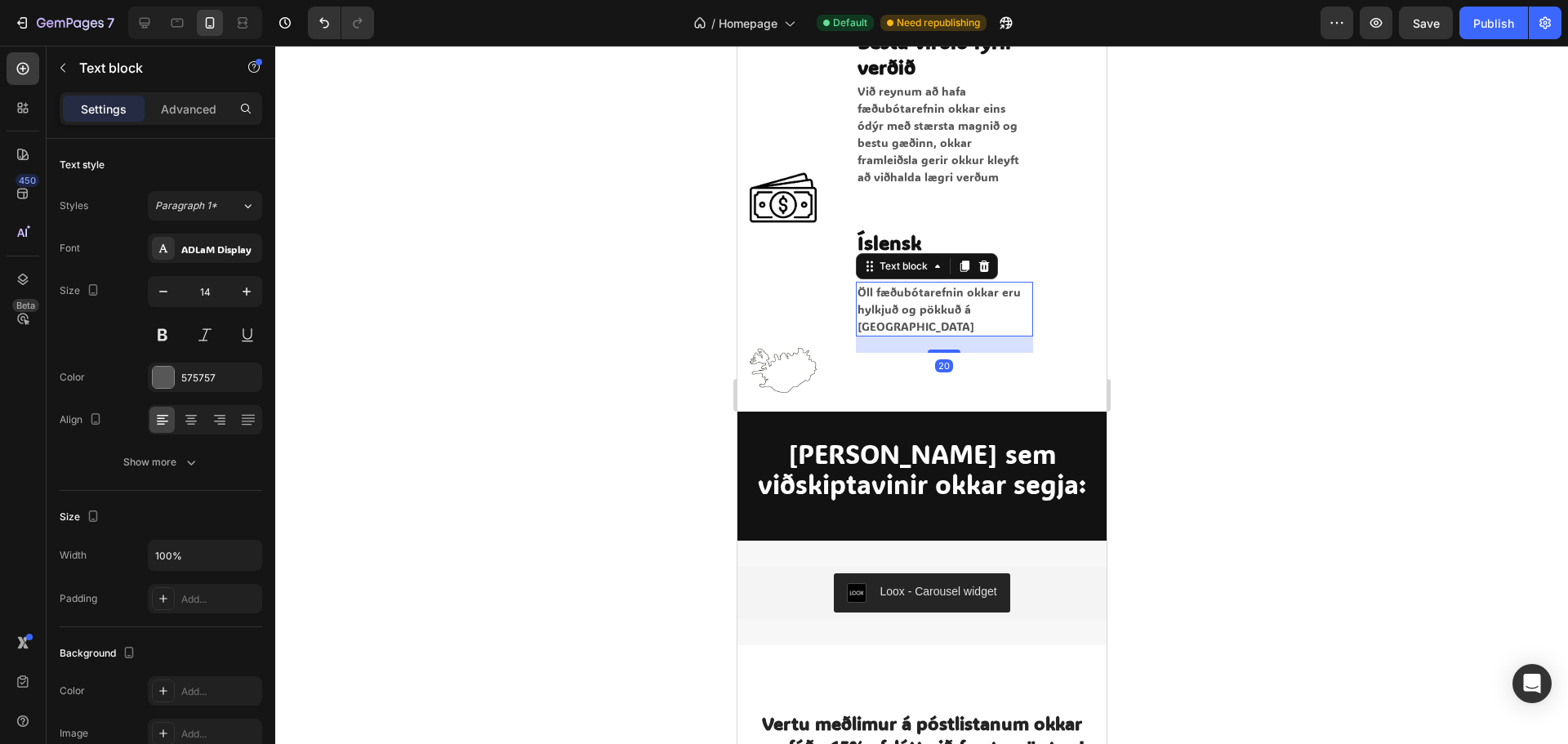
click at [990, 306] on p "Öll fæðubótarefnin okkar eru hylkjuð og pökkuð á [GEOGRAPHIC_DATA]" at bounding box center [944, 309] width 174 height 52
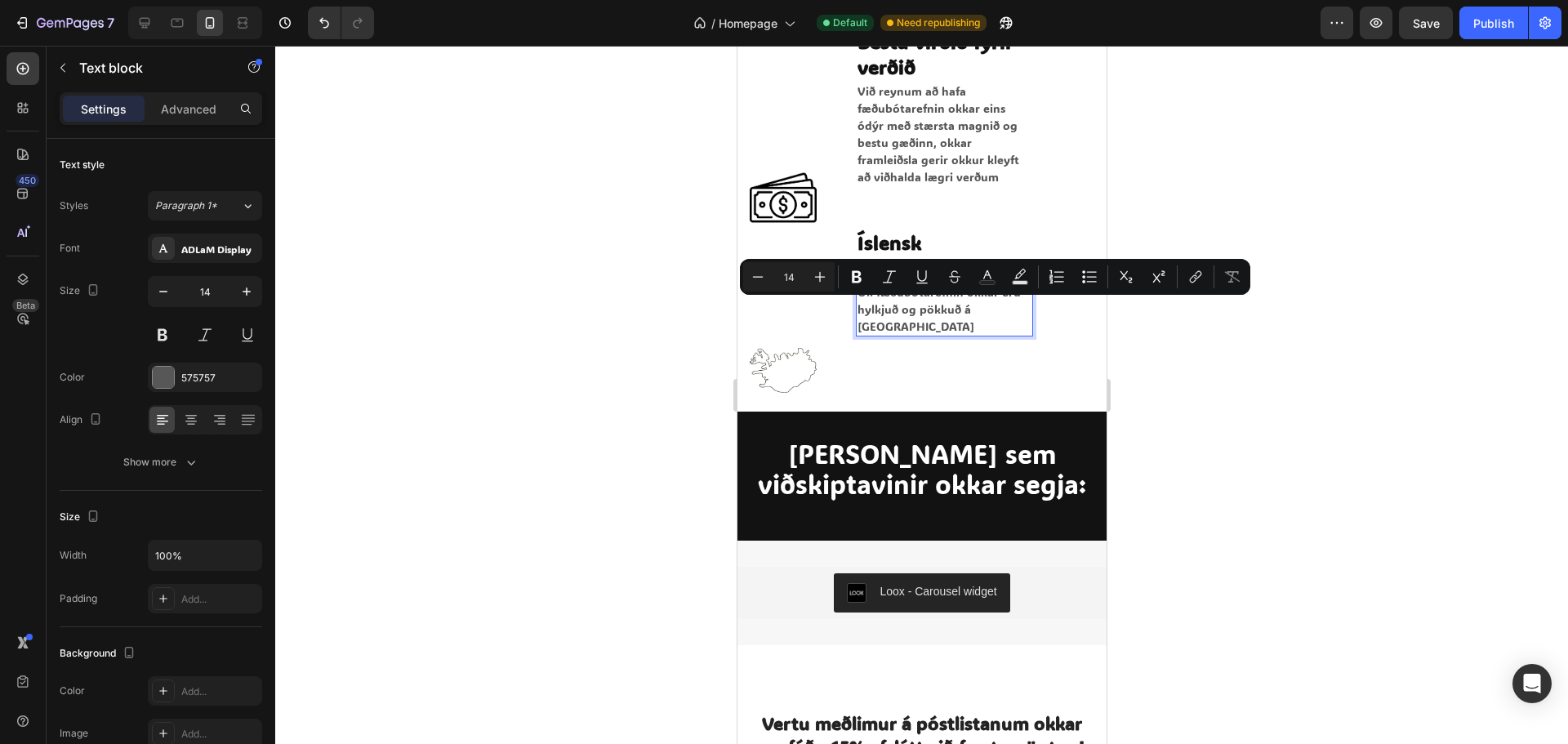
click at [964, 310] on p "Öll fæðubótarefnin okkar eru hylkjuð og pökkuð á [GEOGRAPHIC_DATA]" at bounding box center [944, 309] width 174 height 52
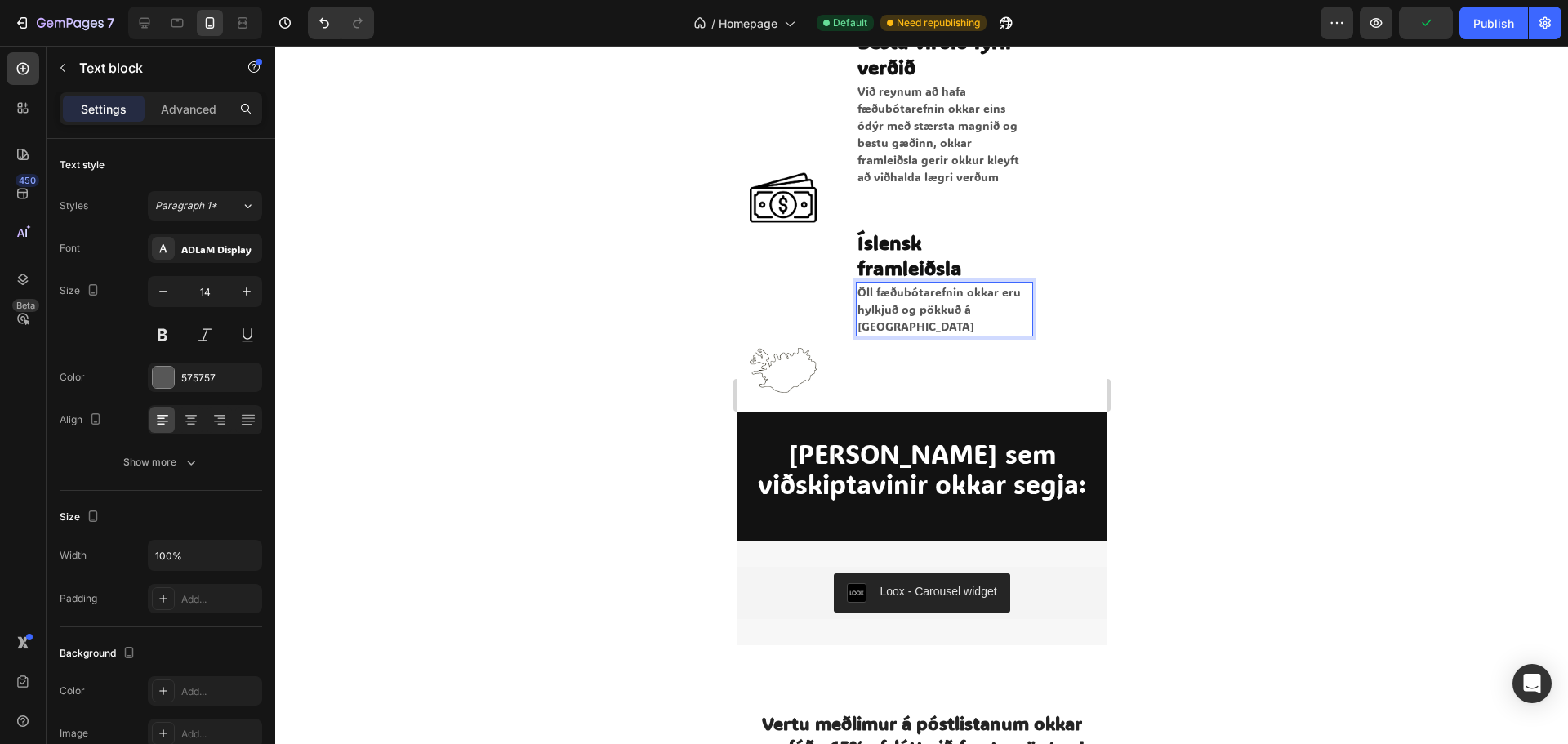
click at [1000, 306] on p "Öll fæðubótarefnin okkar eru hylkjuð og pökkuð á [GEOGRAPHIC_DATA]" at bounding box center [944, 309] width 174 height 52
click at [1002, 320] on div "GMO-Laus framleiðlsa Heading Við hjá [PERSON_NAME] 100% náttúruleg til að trygg…" at bounding box center [944, 66] width 177 height 674
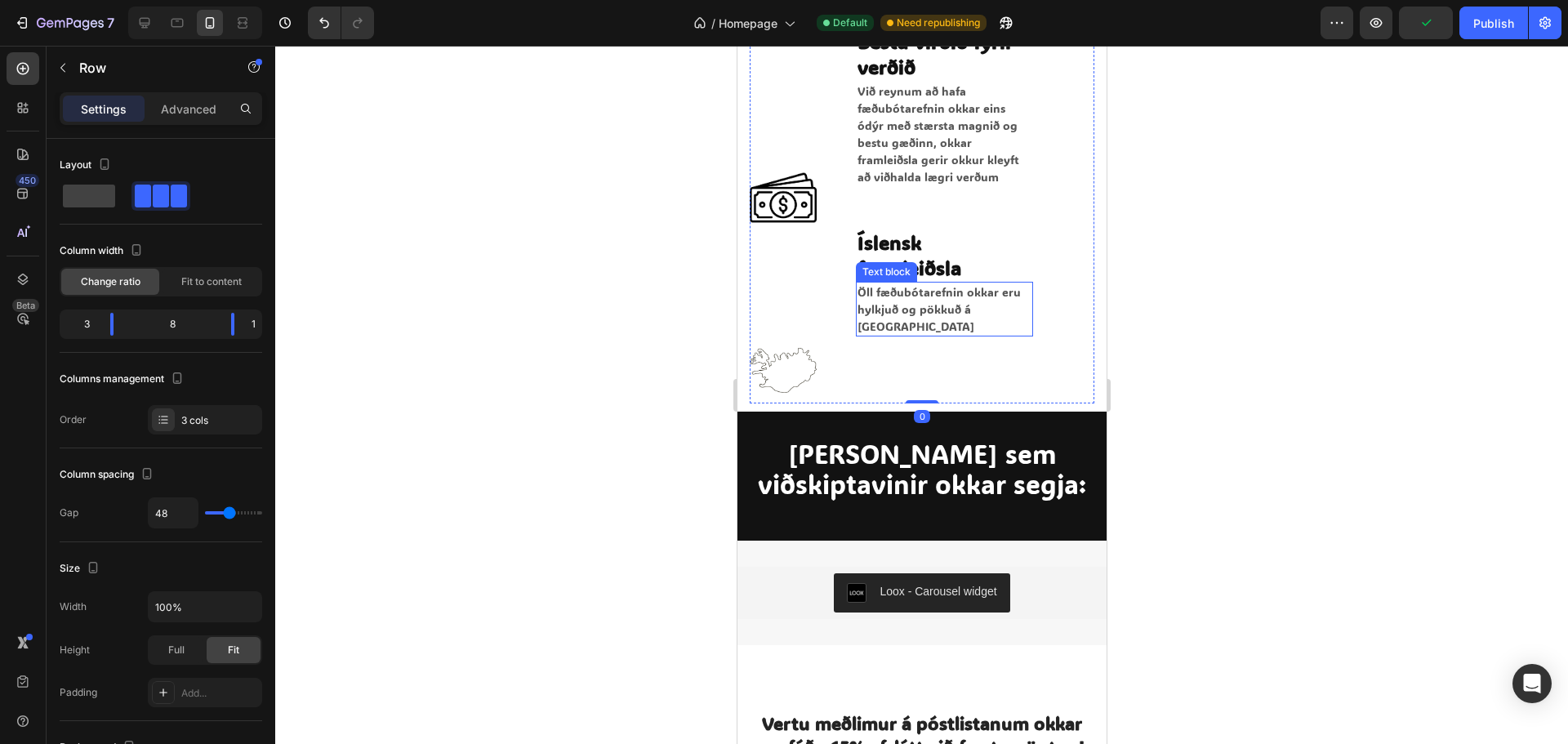
click at [1000, 305] on p "Öll fæðubótarefnin okkar eru hylkjuð og pökkuð á [GEOGRAPHIC_DATA]" at bounding box center [944, 309] width 174 height 52
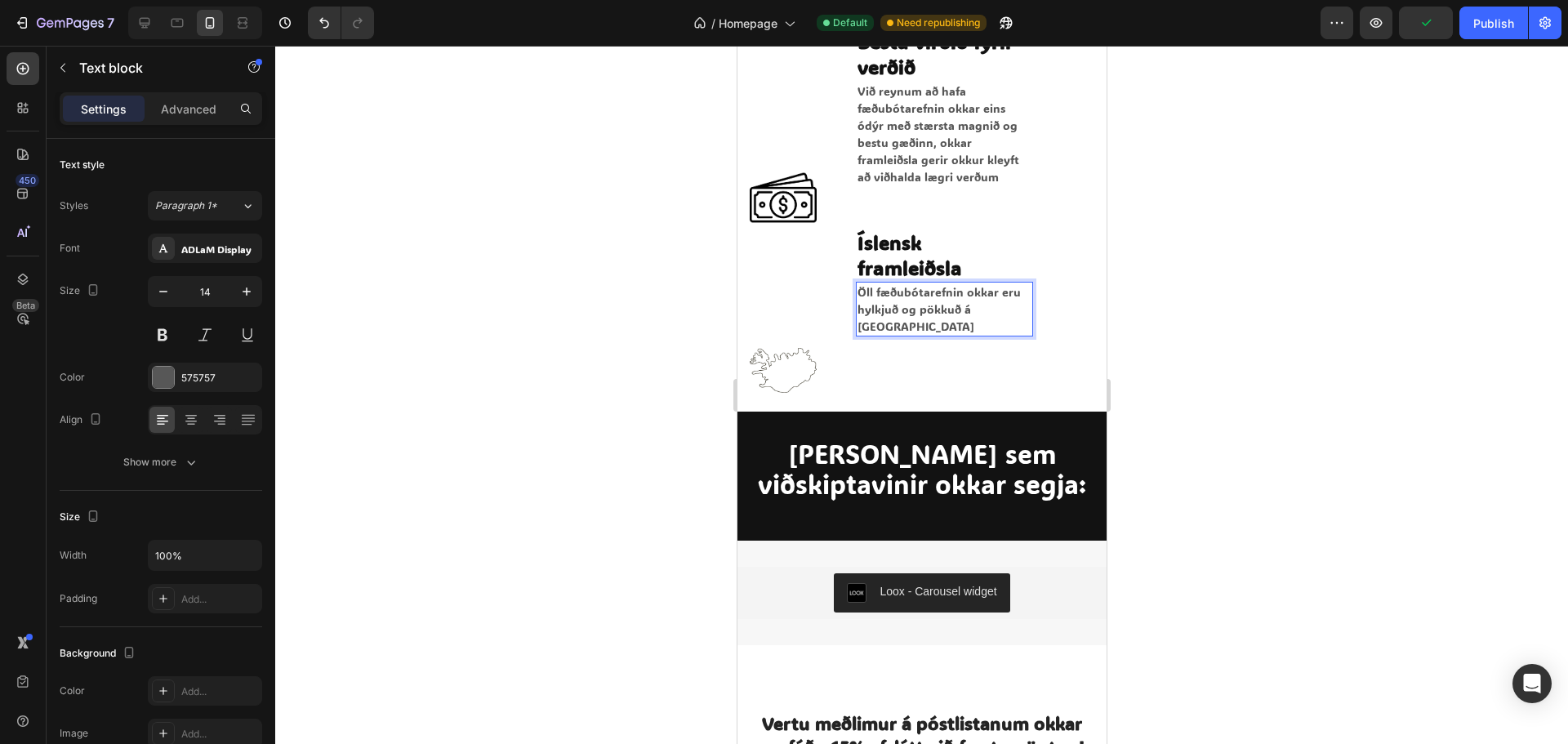
click at [1008, 305] on p "Öll fæðubótarefnin okkar eru hylkjuð og pökkuð á [GEOGRAPHIC_DATA]" at bounding box center [944, 309] width 174 height 52
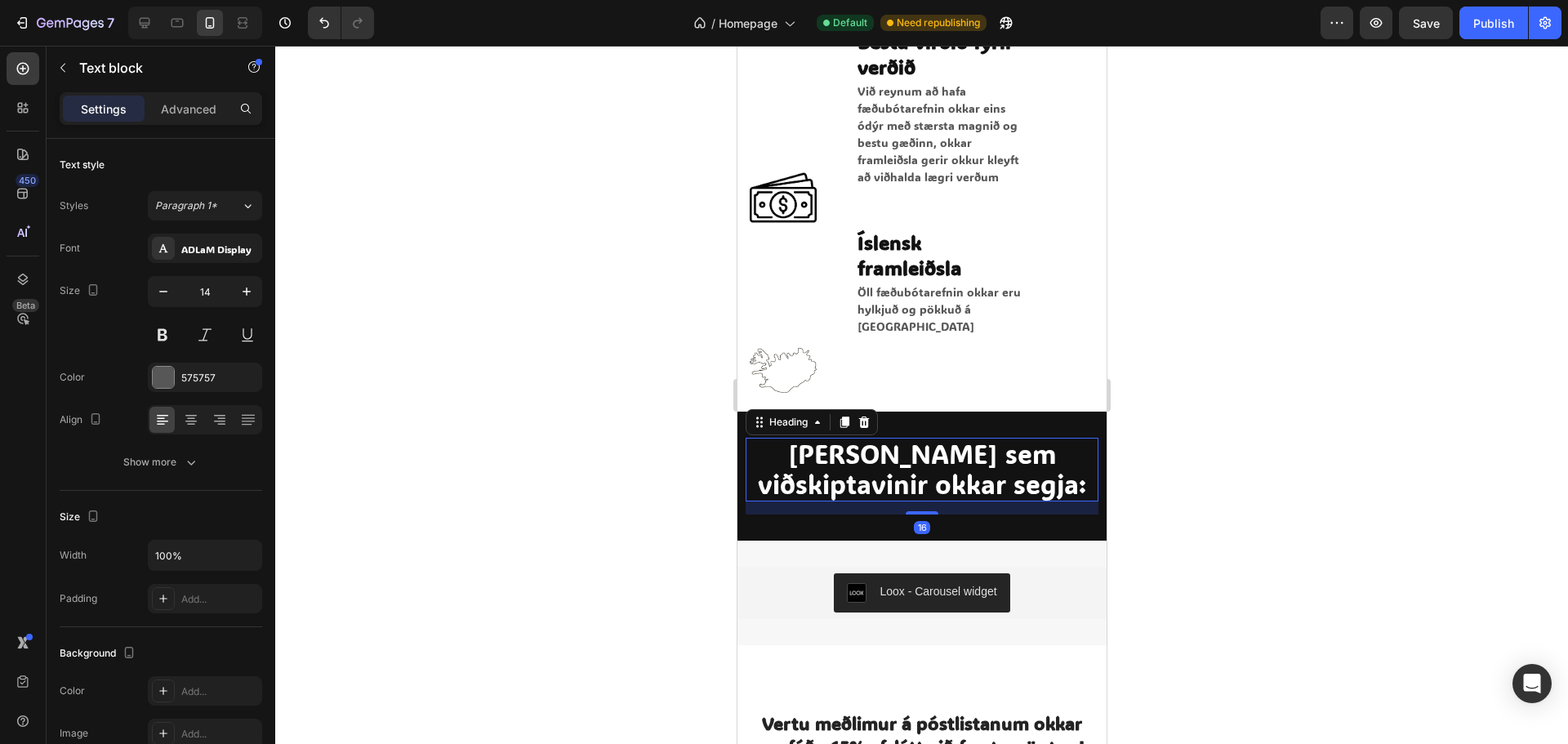
click at [969, 437] on span "[PERSON_NAME] sem viðskiptavinir okkar segja:" at bounding box center [921, 469] width 329 height 64
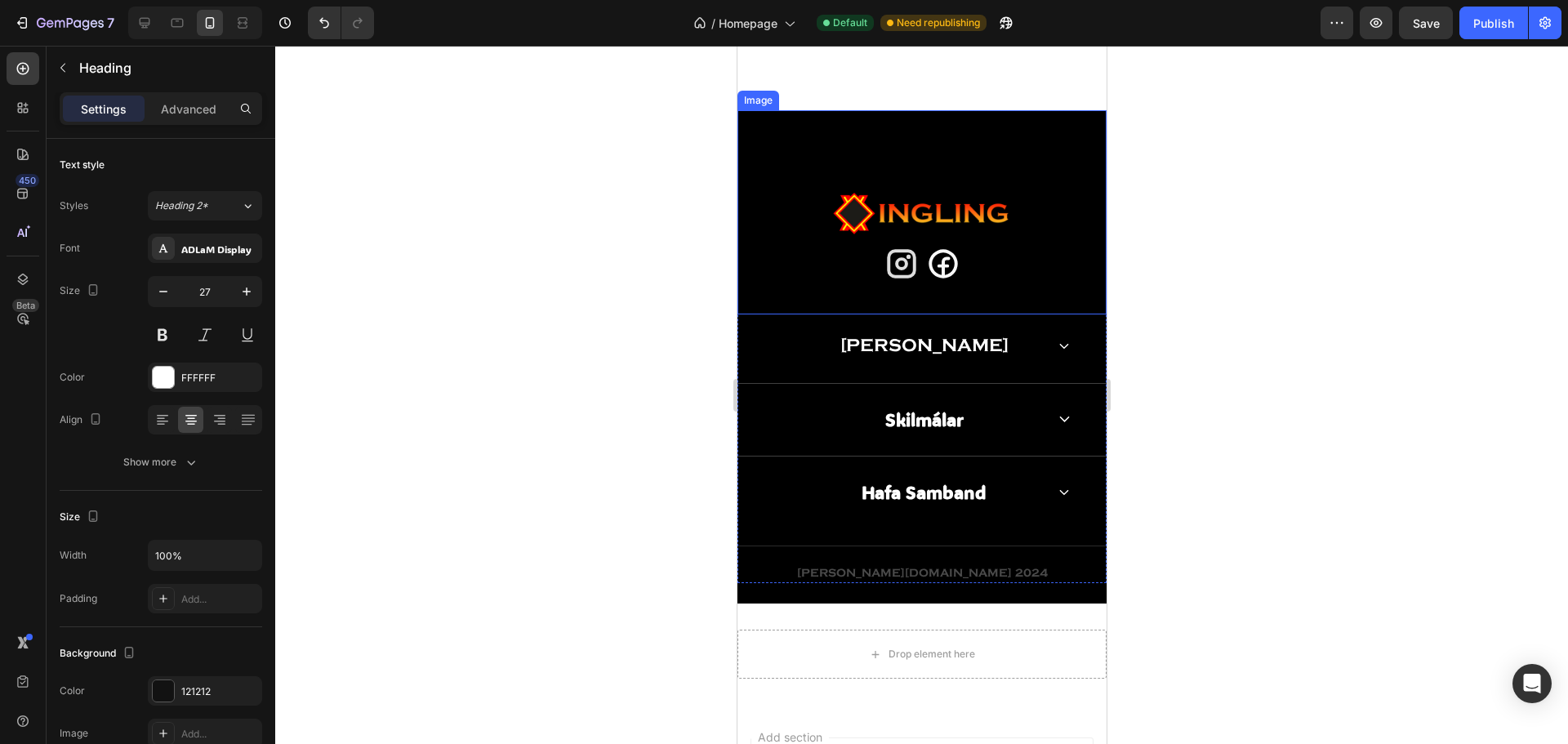
scroll to position [3511, 0]
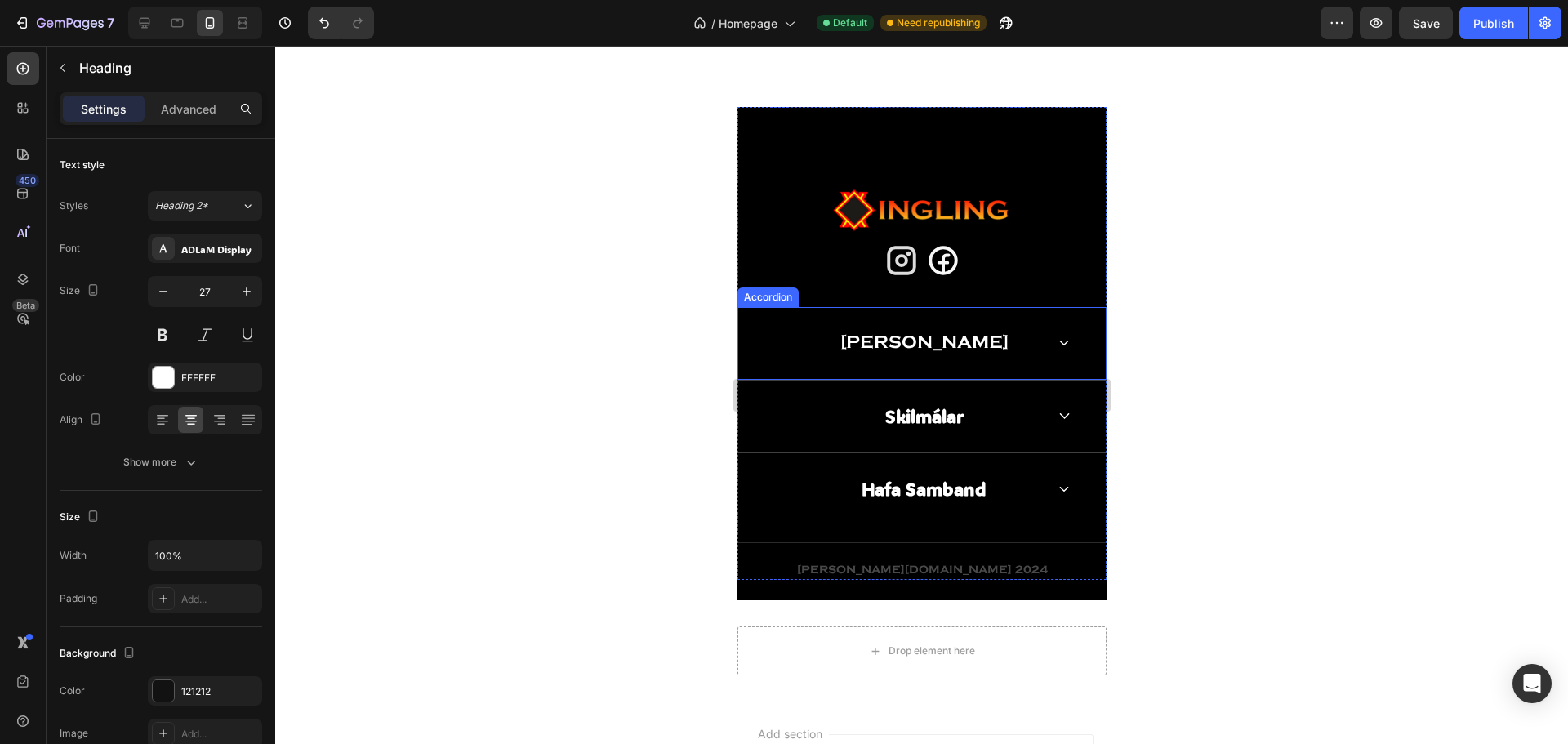
click at [1010, 333] on div "[PERSON_NAME]" at bounding box center [923, 343] width 244 height 26
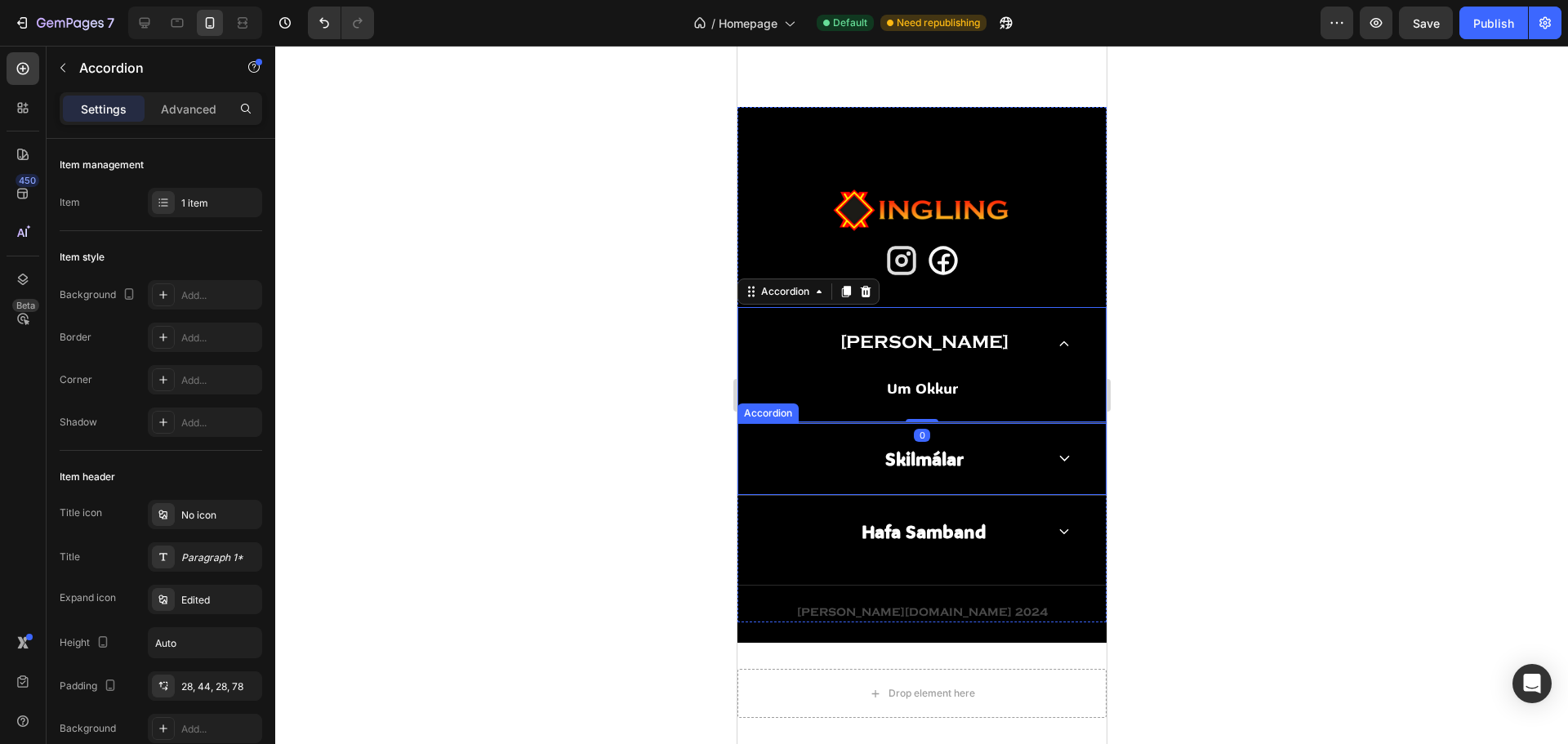
click at [1015, 474] on div "Skilmálar" at bounding box center [921, 459] width 367 height 72
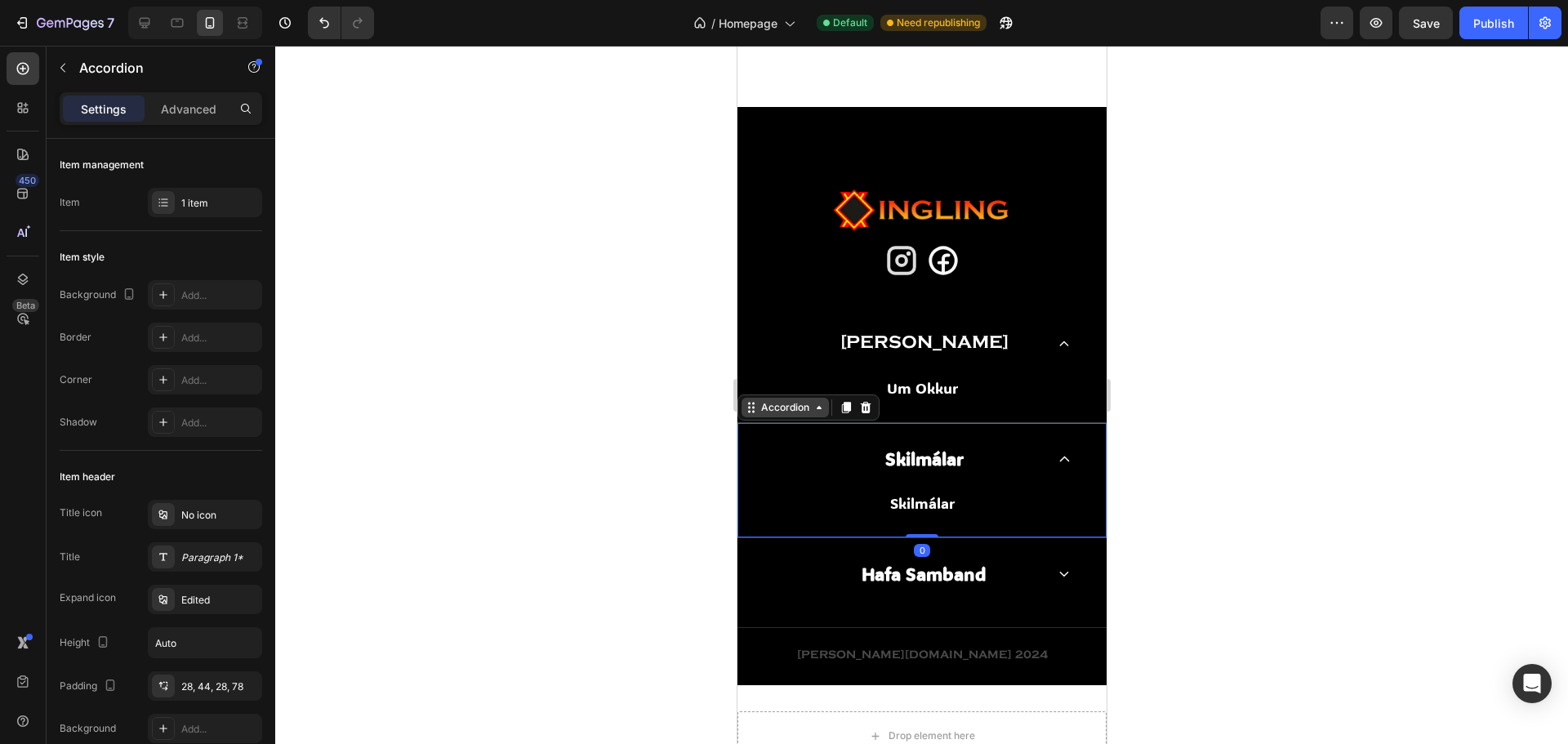
click at [800, 414] on div "Accordion" at bounding box center [784, 407] width 88 height 20
click at [818, 414] on div "Accordion" at bounding box center [784, 407] width 88 height 20
drag, startPoint x: 936, startPoint y: 475, endPoint x: 930, endPoint y: 467, distance: 10.0
click at [935, 474] on div "Skilmálar" at bounding box center [921, 459] width 367 height 72
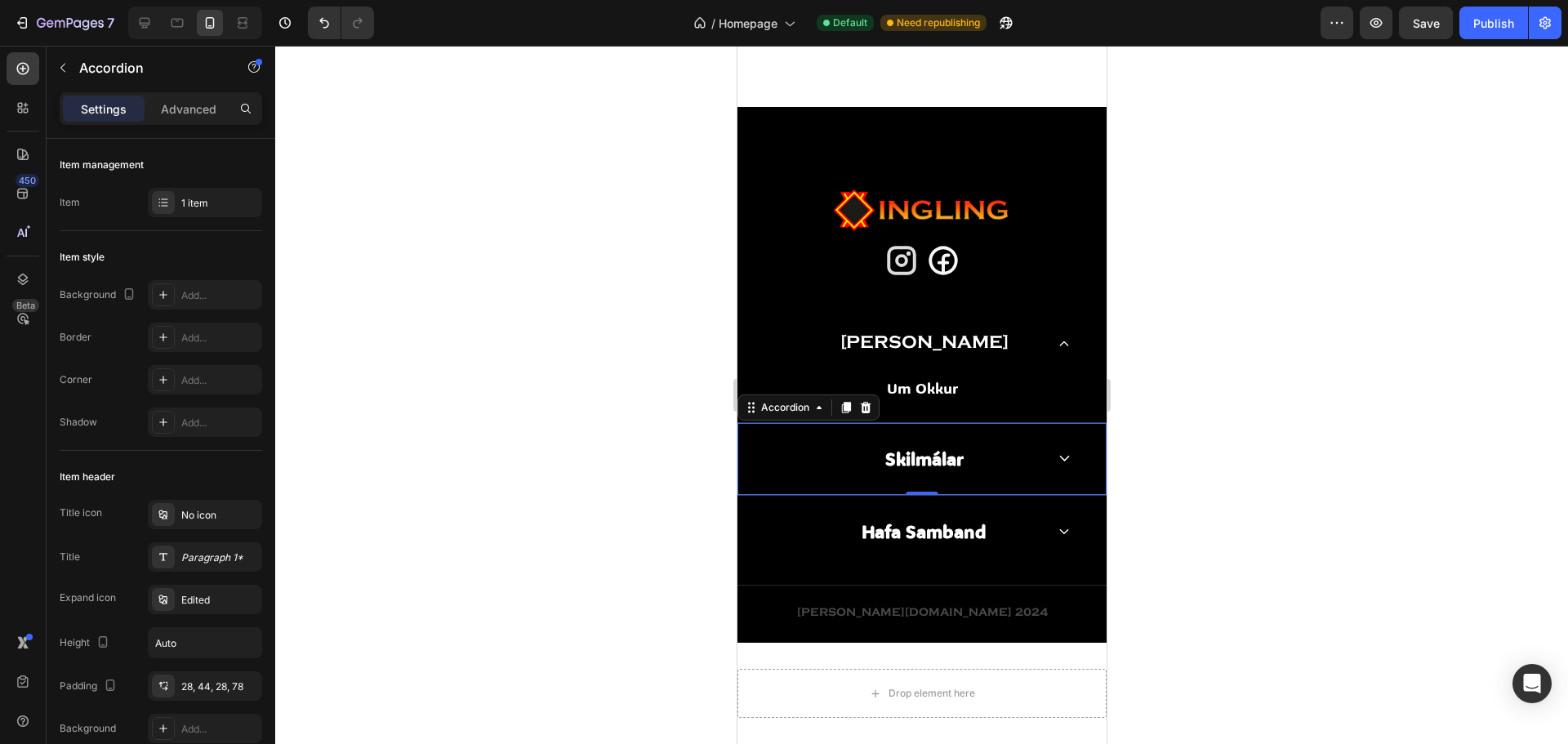
click at [930, 467] on p "Skilmálar" at bounding box center [923, 459] width 78 height 22
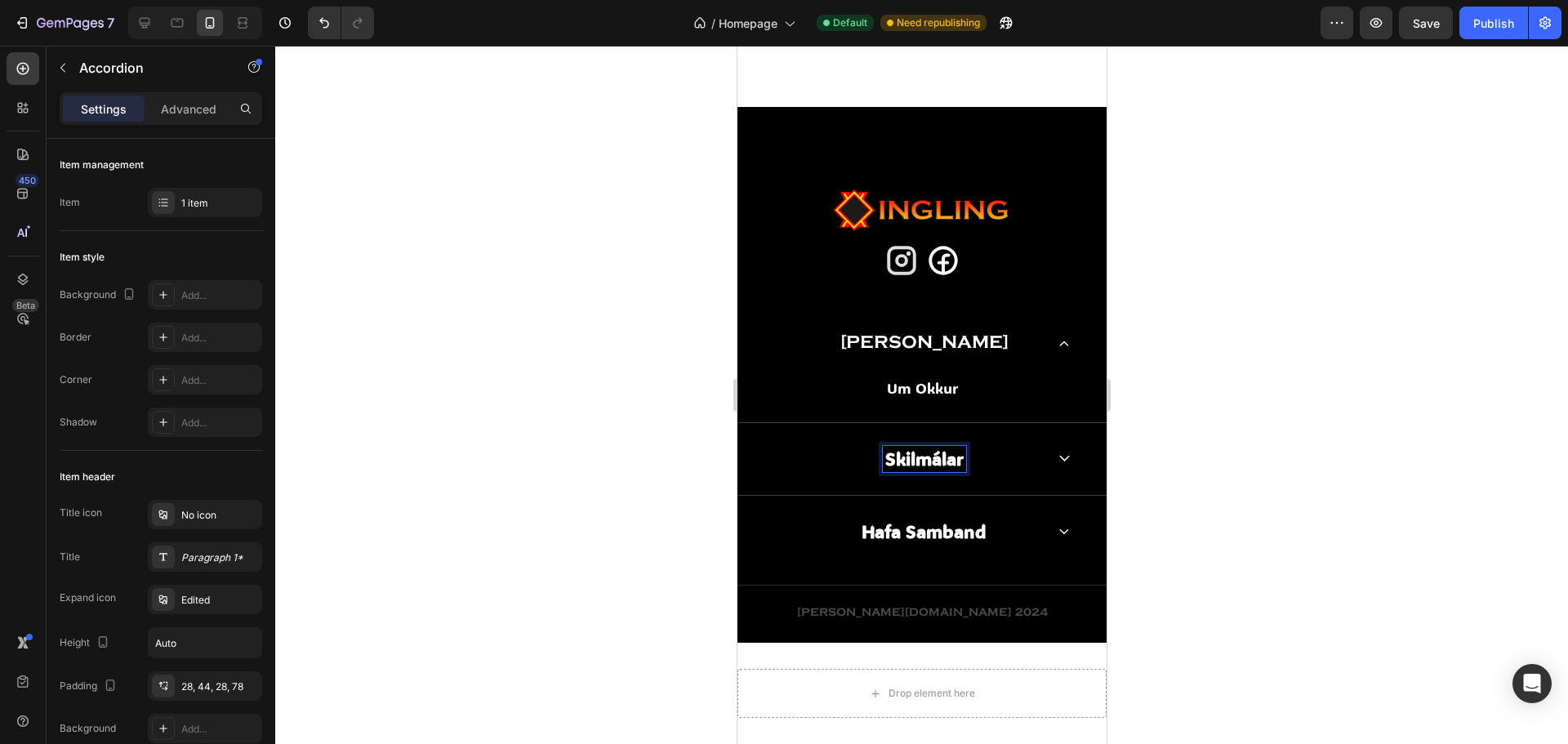
click at [966, 471] on div "Skilmálar" at bounding box center [923, 459] width 244 height 26
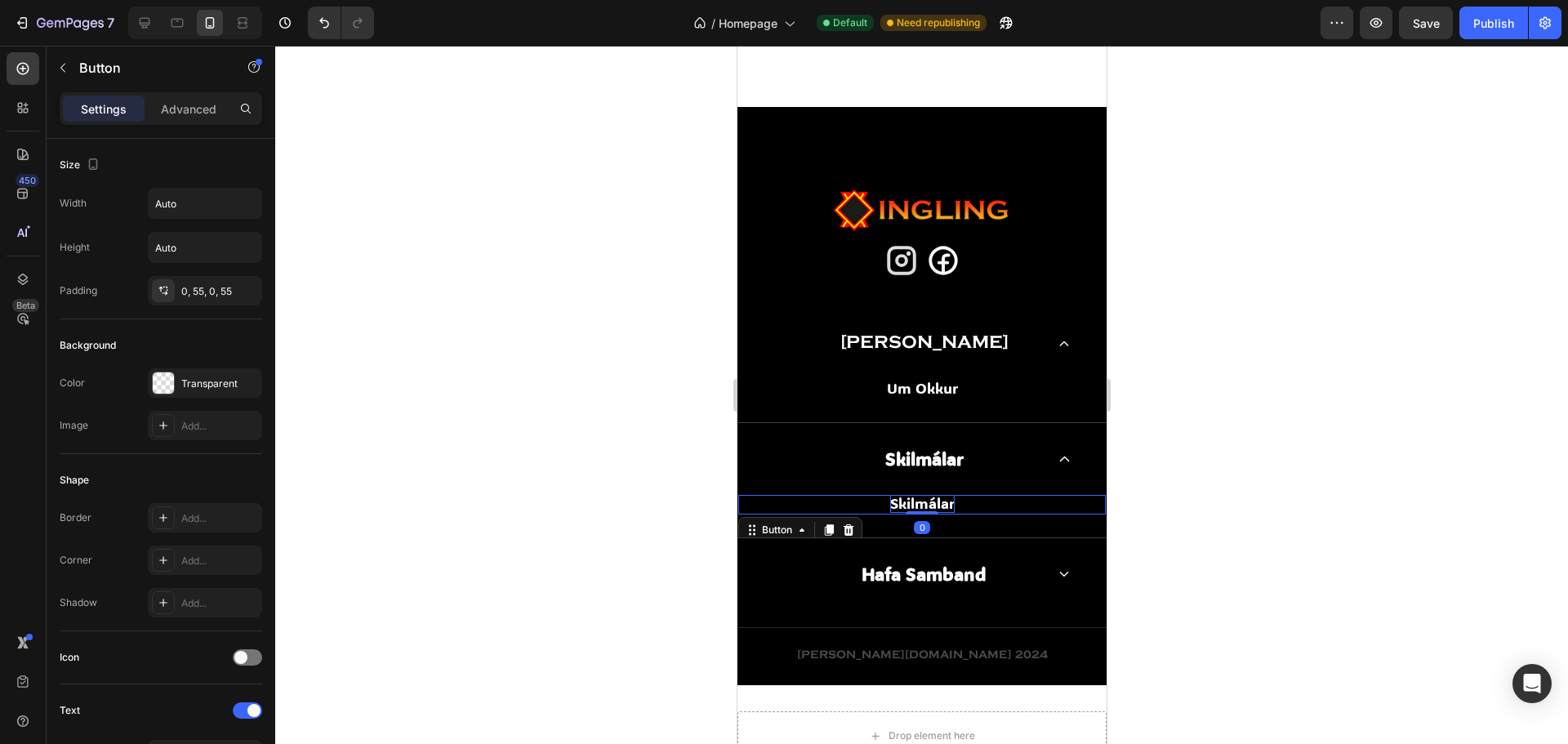
click at [928, 501] on p "Skilmálar" at bounding box center [921, 503] width 64 height 18
click at [947, 507] on p "Skilmálar" at bounding box center [921, 503] width 64 height 18
click at [959, 501] on link "Skilmálar" at bounding box center [921, 503] width 154 height 18
click at [980, 514] on div "Skilmálar Button 0" at bounding box center [921, 504] width 367 height 20
click at [774, 529] on div "Button" at bounding box center [776, 530] width 37 height 15
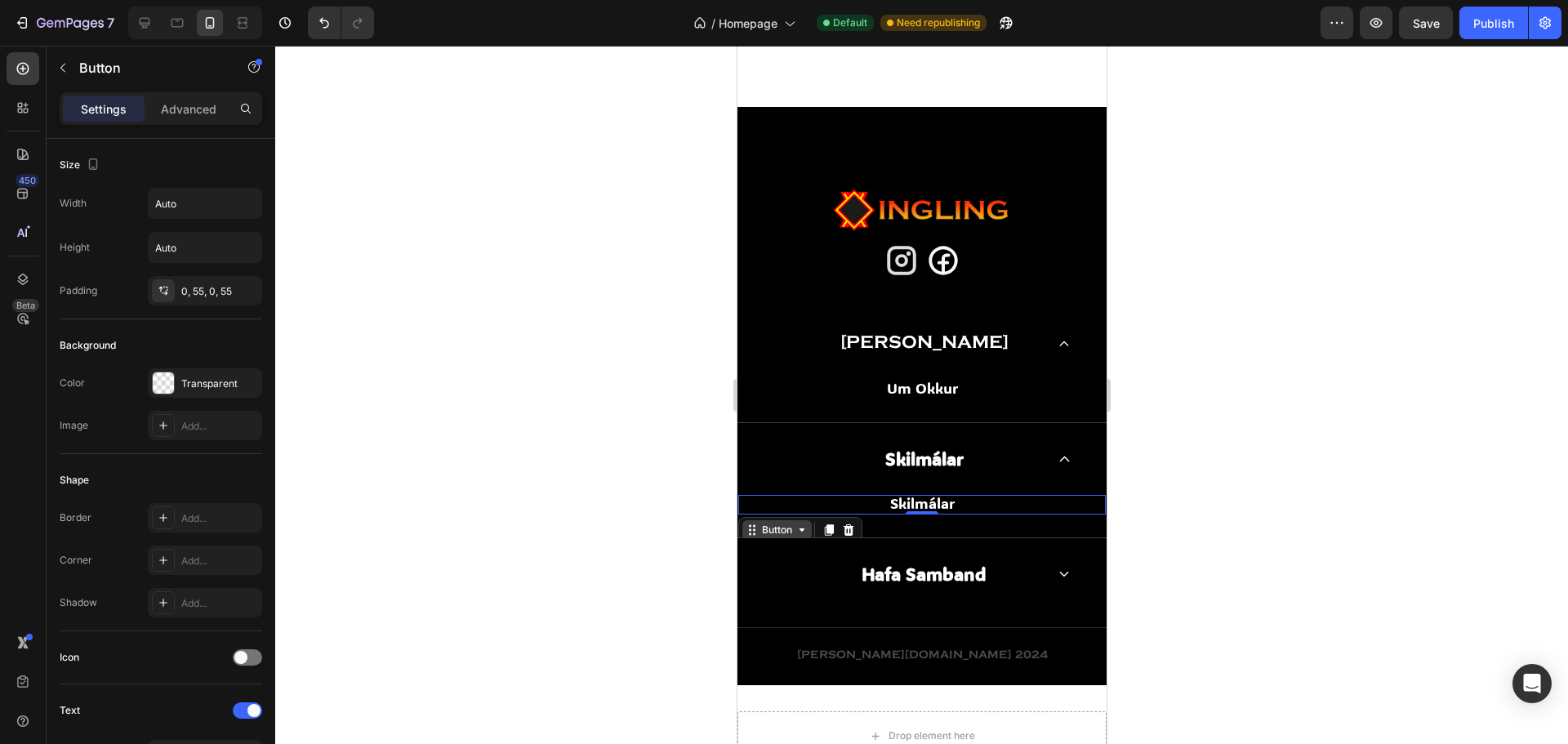
click at [778, 537] on div "Button" at bounding box center [776, 530] width 37 height 15
click at [960, 514] on div "Skilmálar Button 0" at bounding box center [921, 504] width 367 height 20
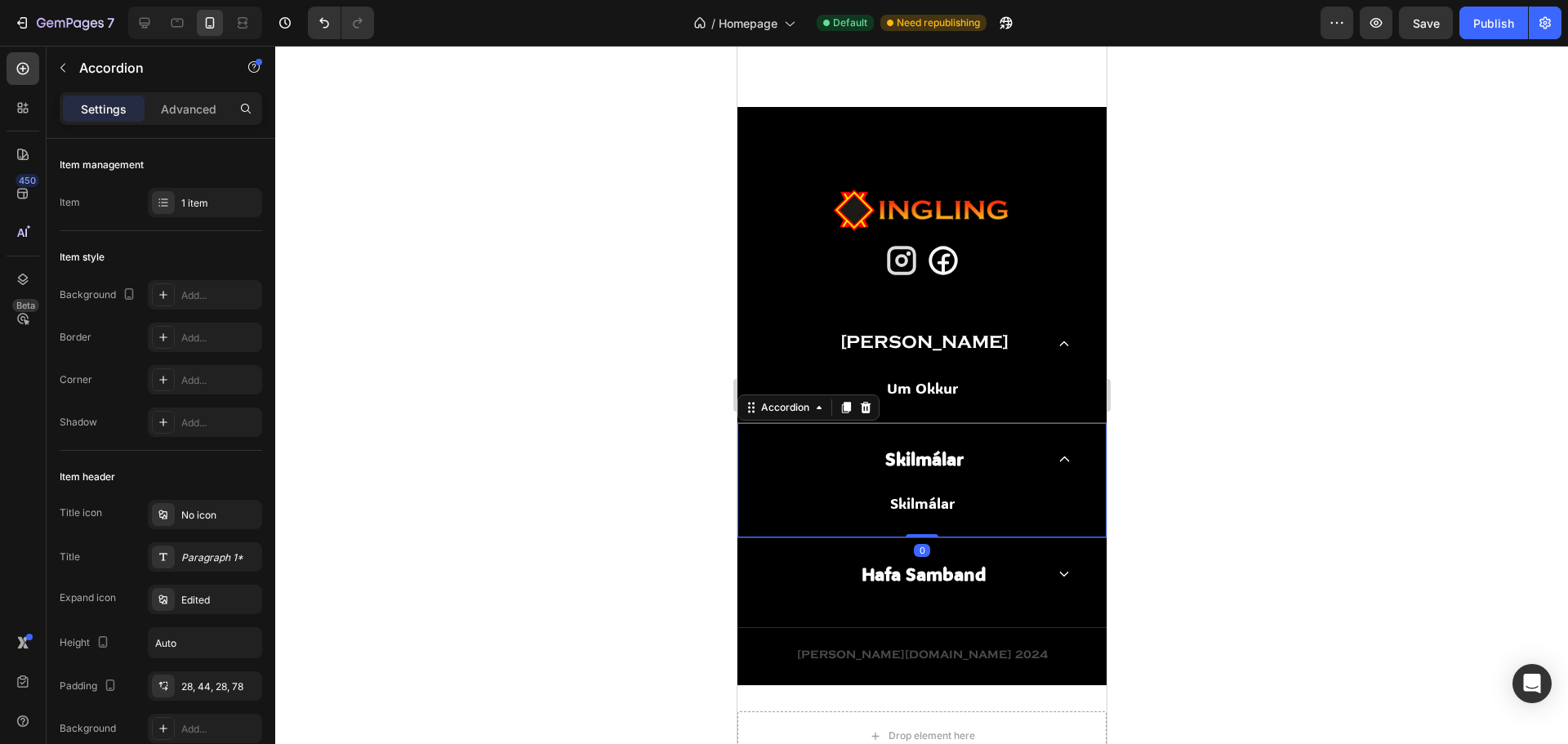
click at [1033, 454] on div "Skilmálar" at bounding box center [921, 459] width 367 height 72
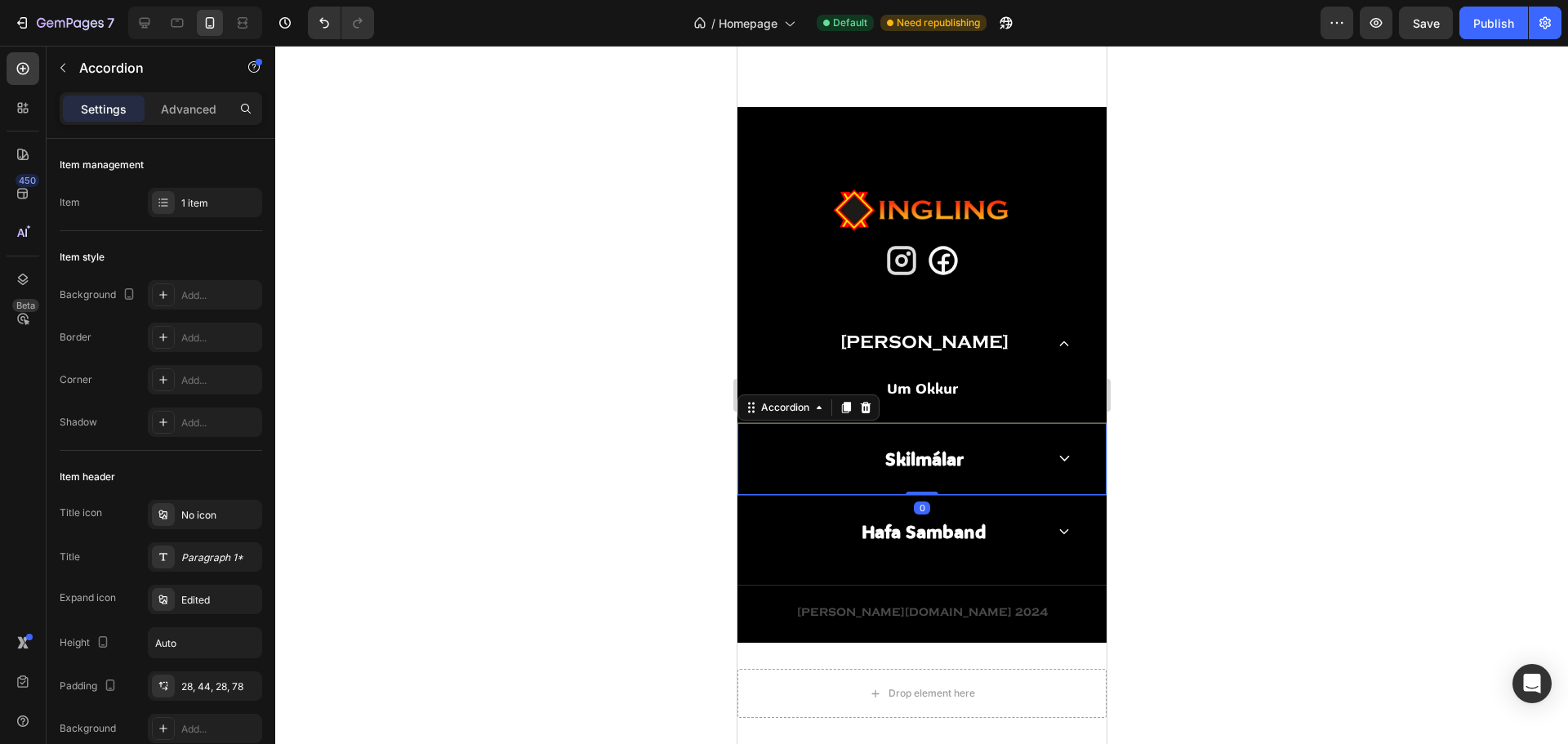
click at [963, 461] on div "Skilmálar" at bounding box center [923, 459] width 244 height 26
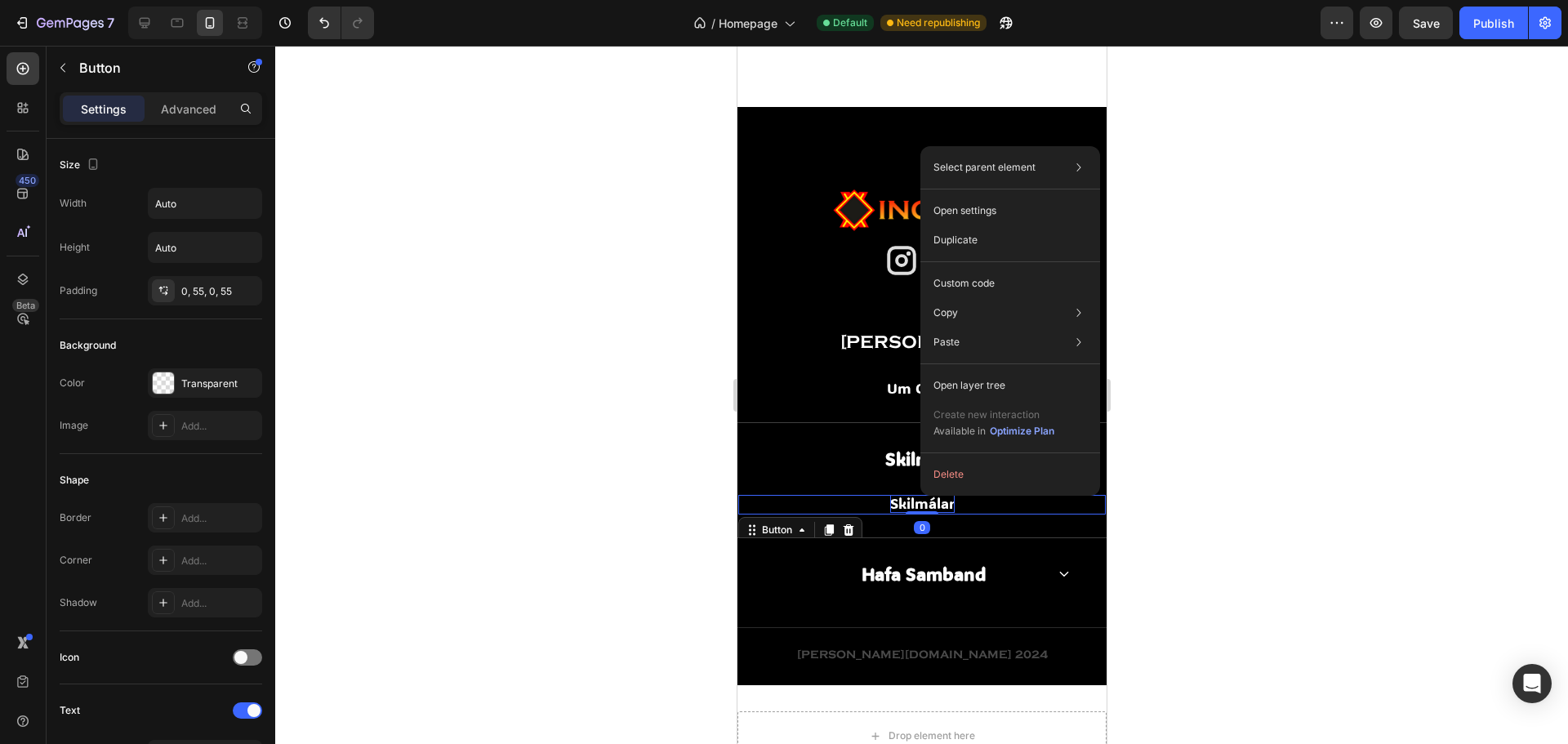
click at [918, 495] on p "Skilmálar" at bounding box center [921, 503] width 64 height 18
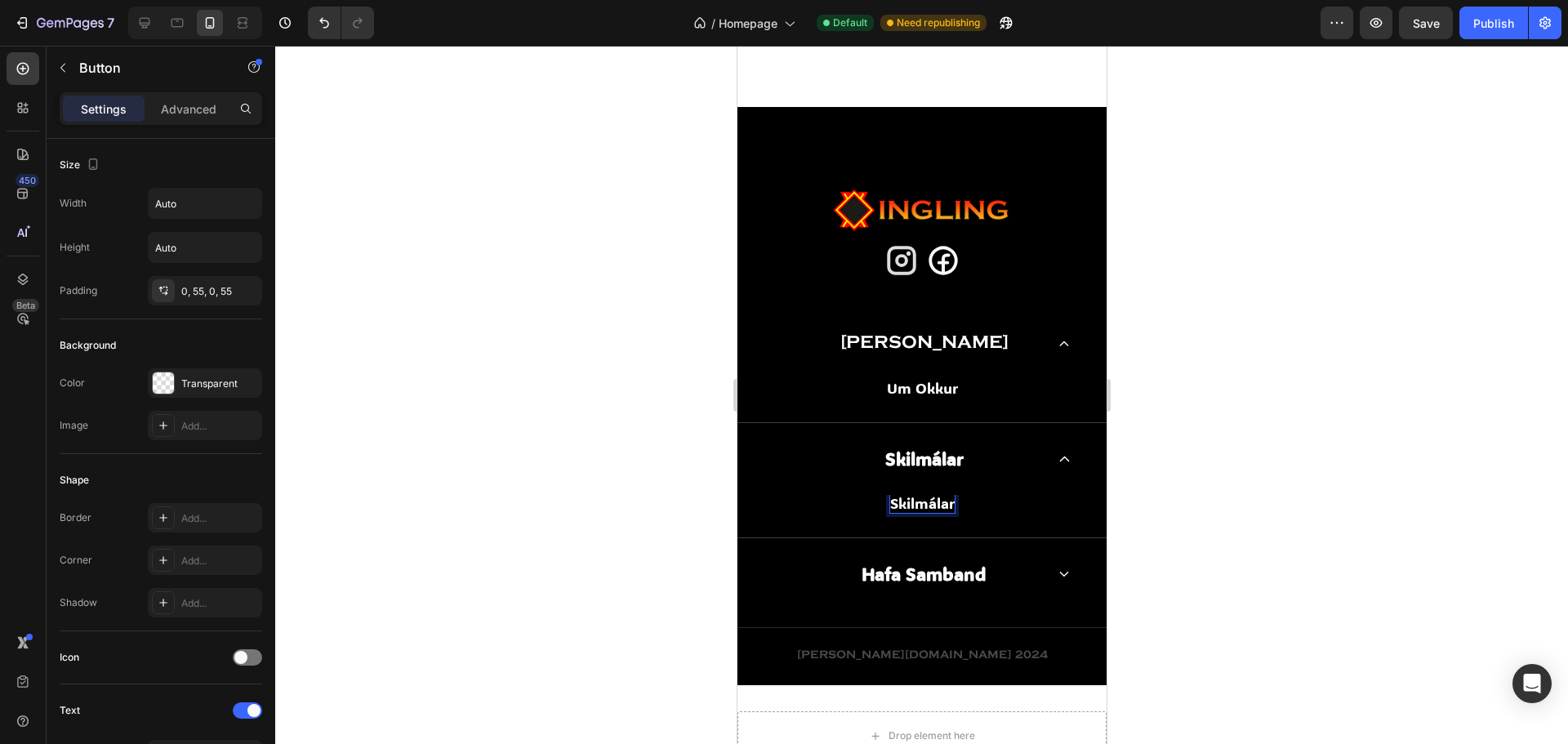
drag, startPoint x: 991, startPoint y: 510, endPoint x: 981, endPoint y: 512, distance: 10.2
click at [962, 507] on link "Skilmálar" at bounding box center [921, 503] width 154 height 18
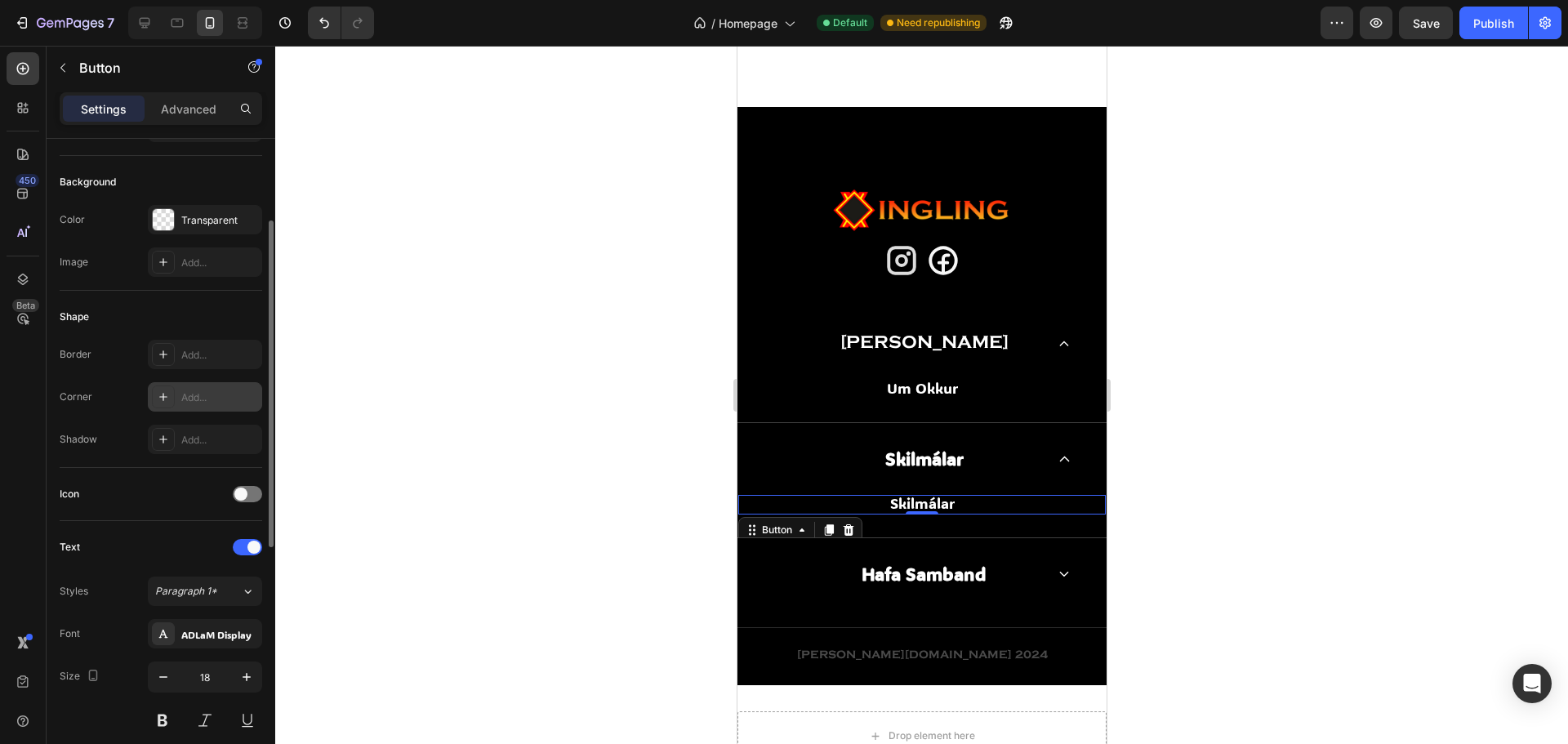
scroll to position [409, 0]
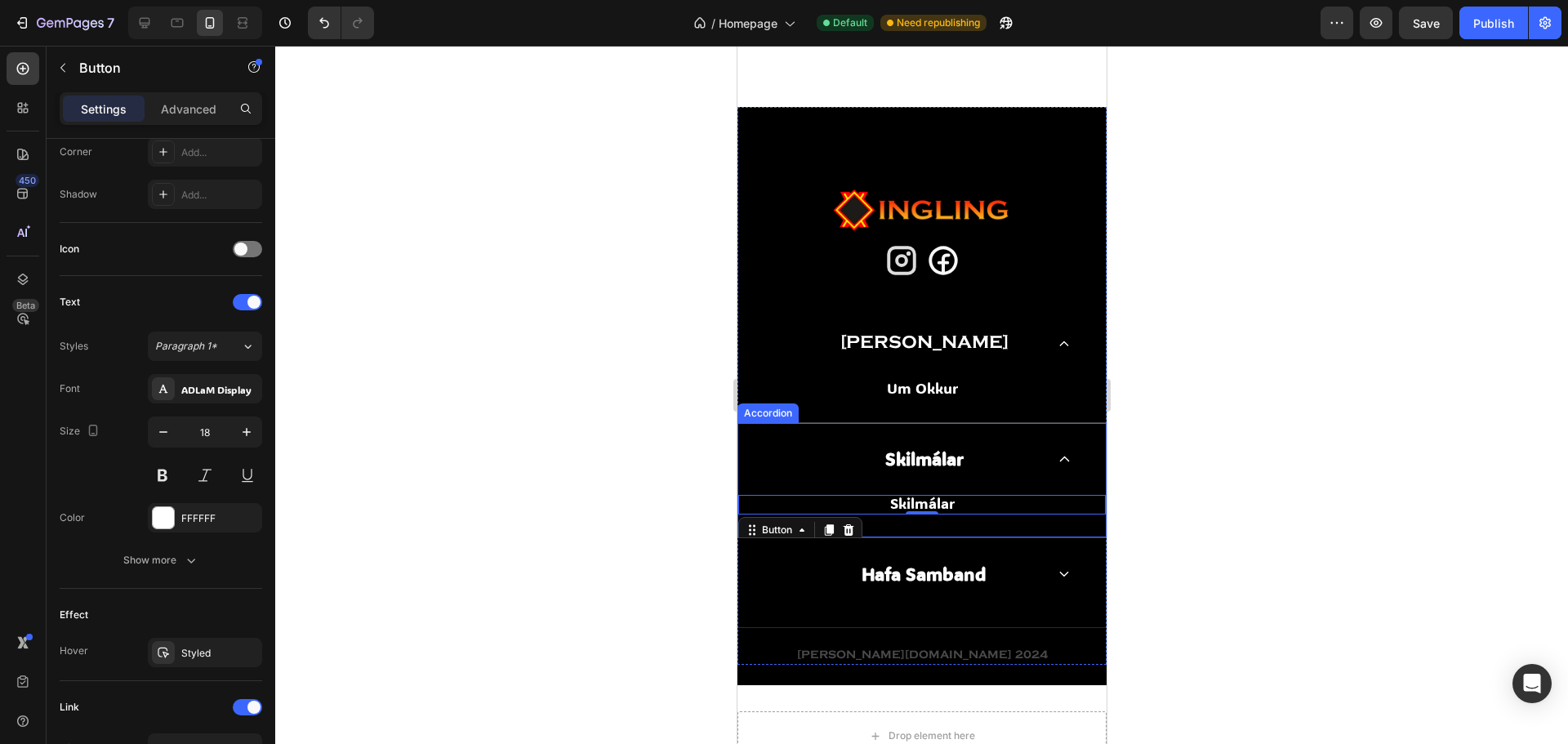
click at [960, 526] on div "Skilmálar Button 0" at bounding box center [921, 515] width 367 height 42
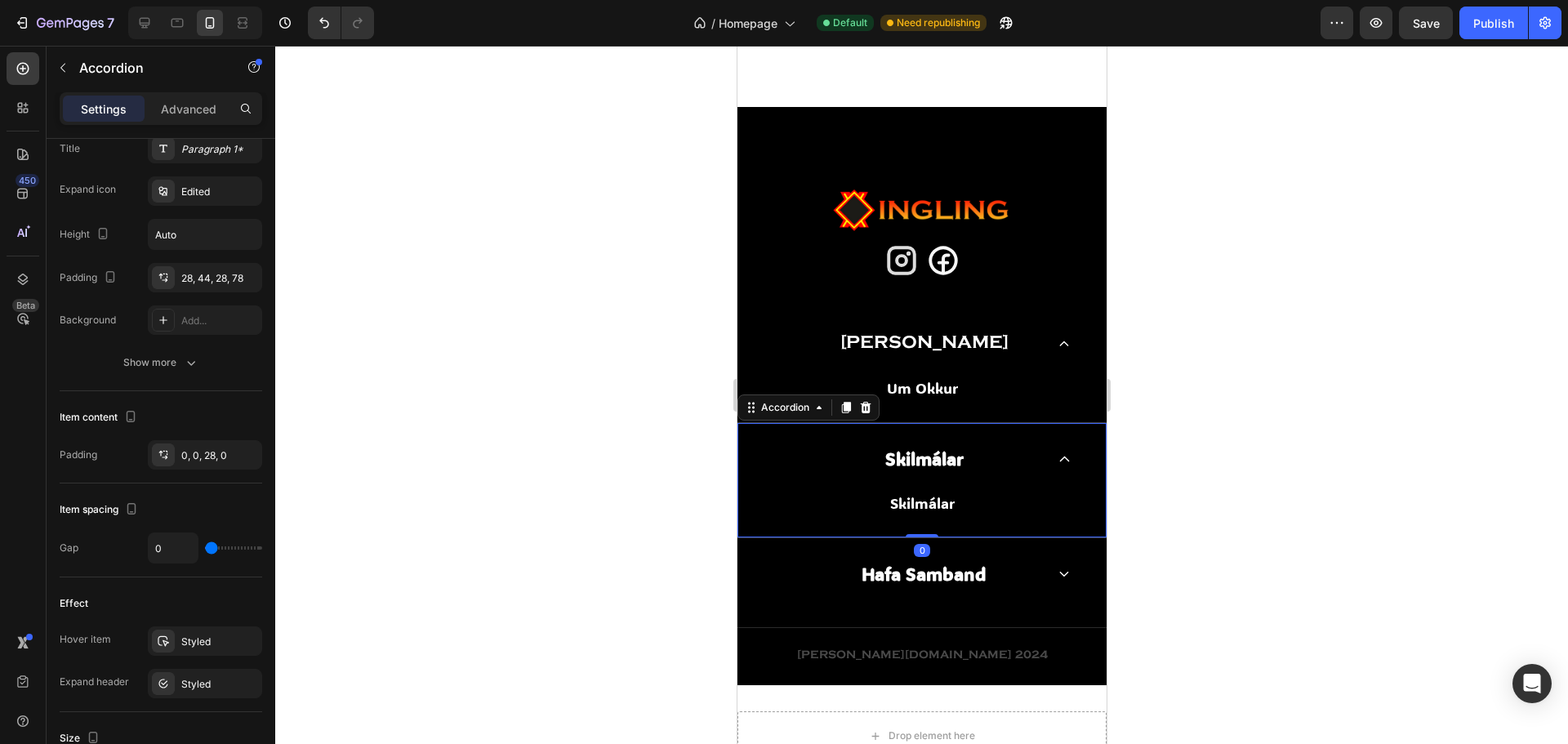
scroll to position [0, 0]
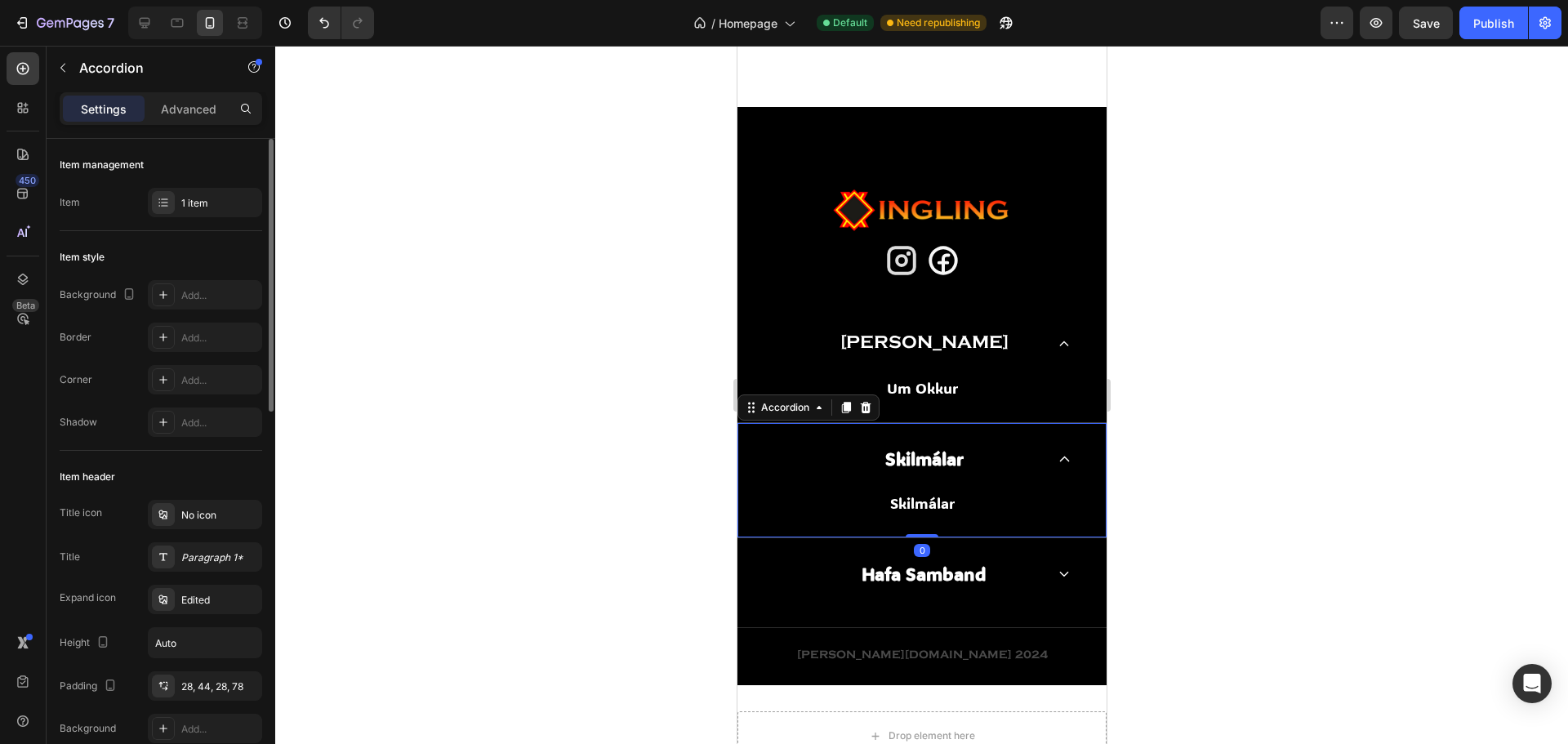
click at [941, 519] on div "Skilmálar Button" at bounding box center [921, 515] width 367 height 42
click at [199, 211] on div "1 item" at bounding box center [204, 202] width 114 height 29
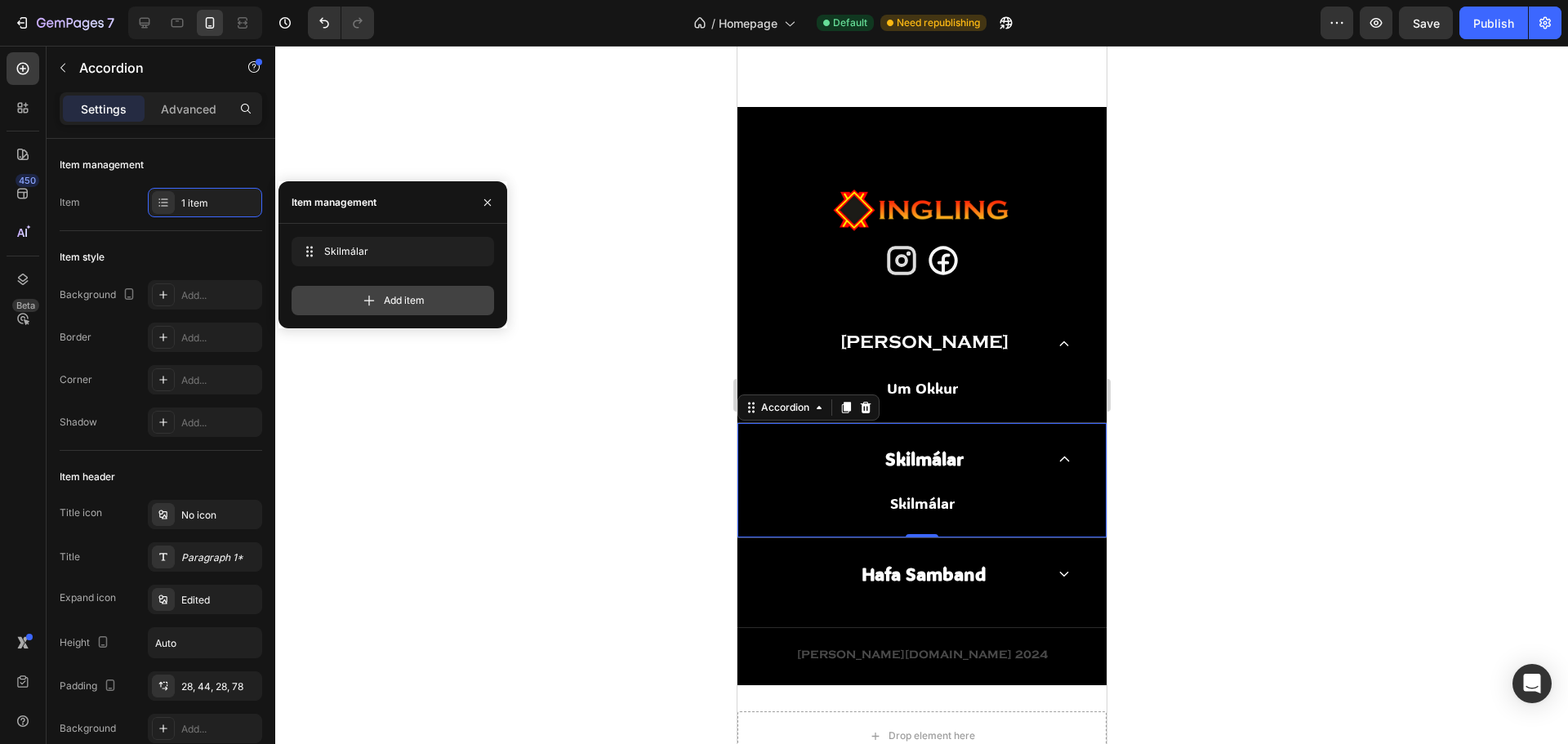
click at [389, 305] on span "Add item" at bounding box center [403, 300] width 40 height 15
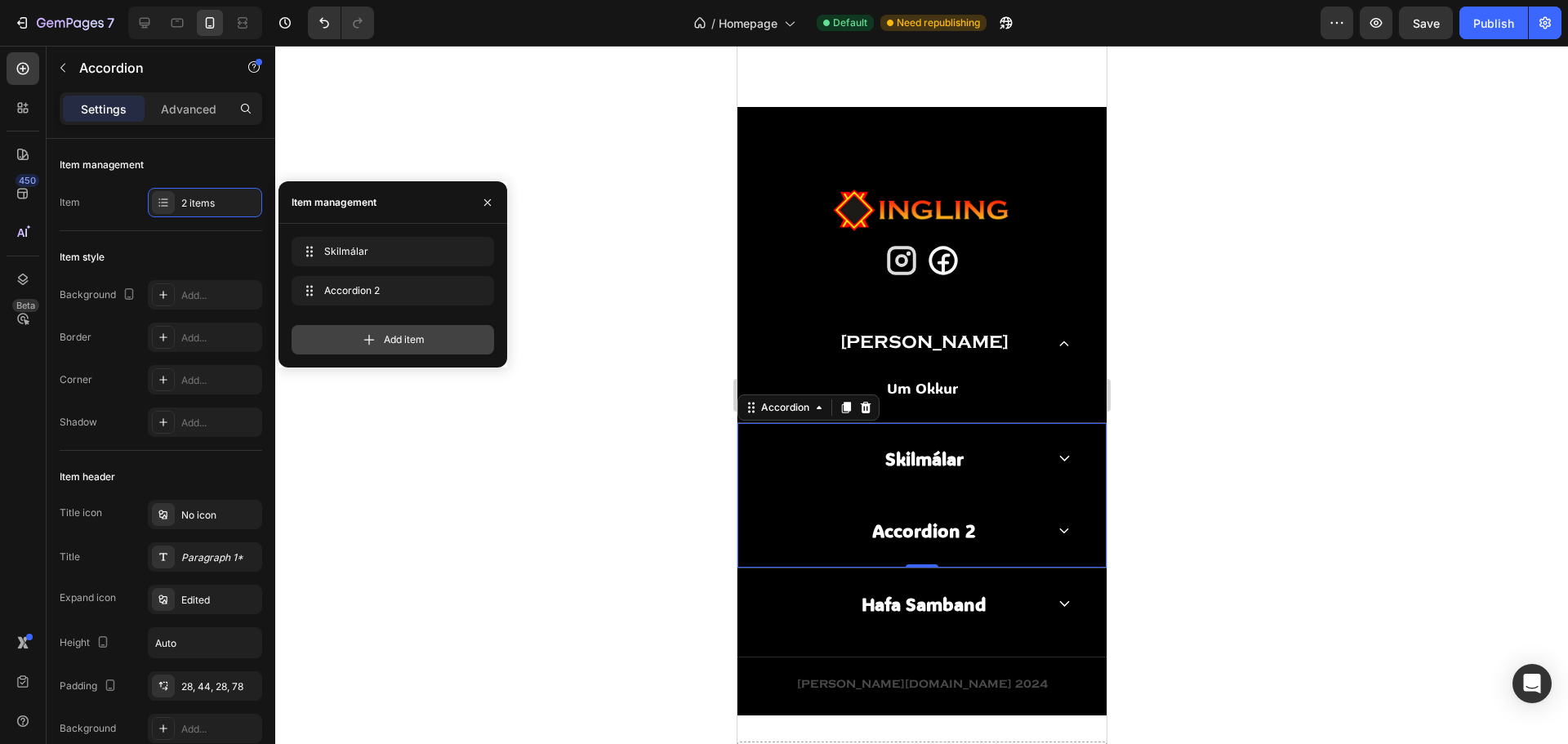
click at [392, 341] on span "Add item" at bounding box center [403, 340] width 40 height 15
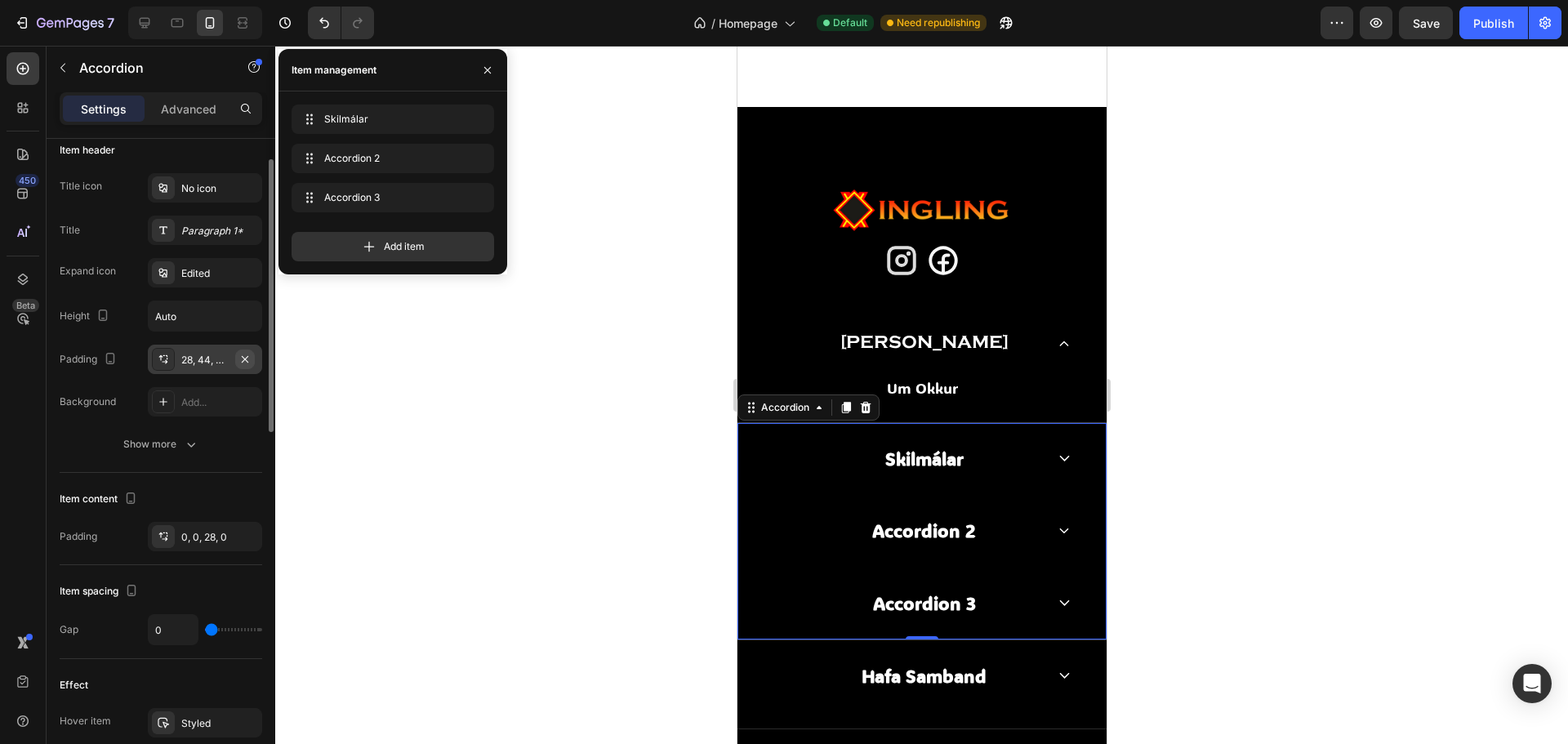
scroll to position [163, 0]
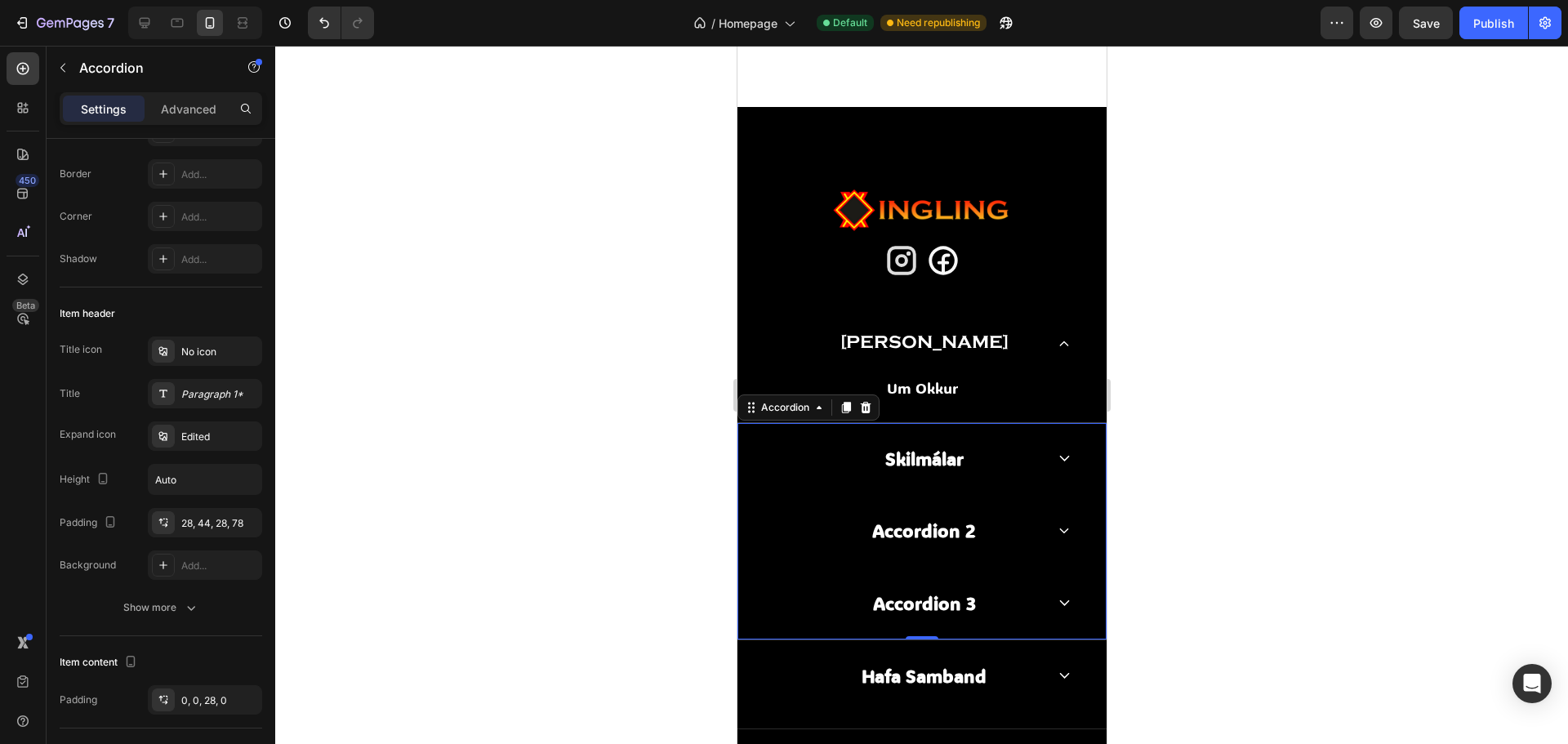
click at [936, 525] on div "Accordion 2" at bounding box center [923, 531] width 108 height 26
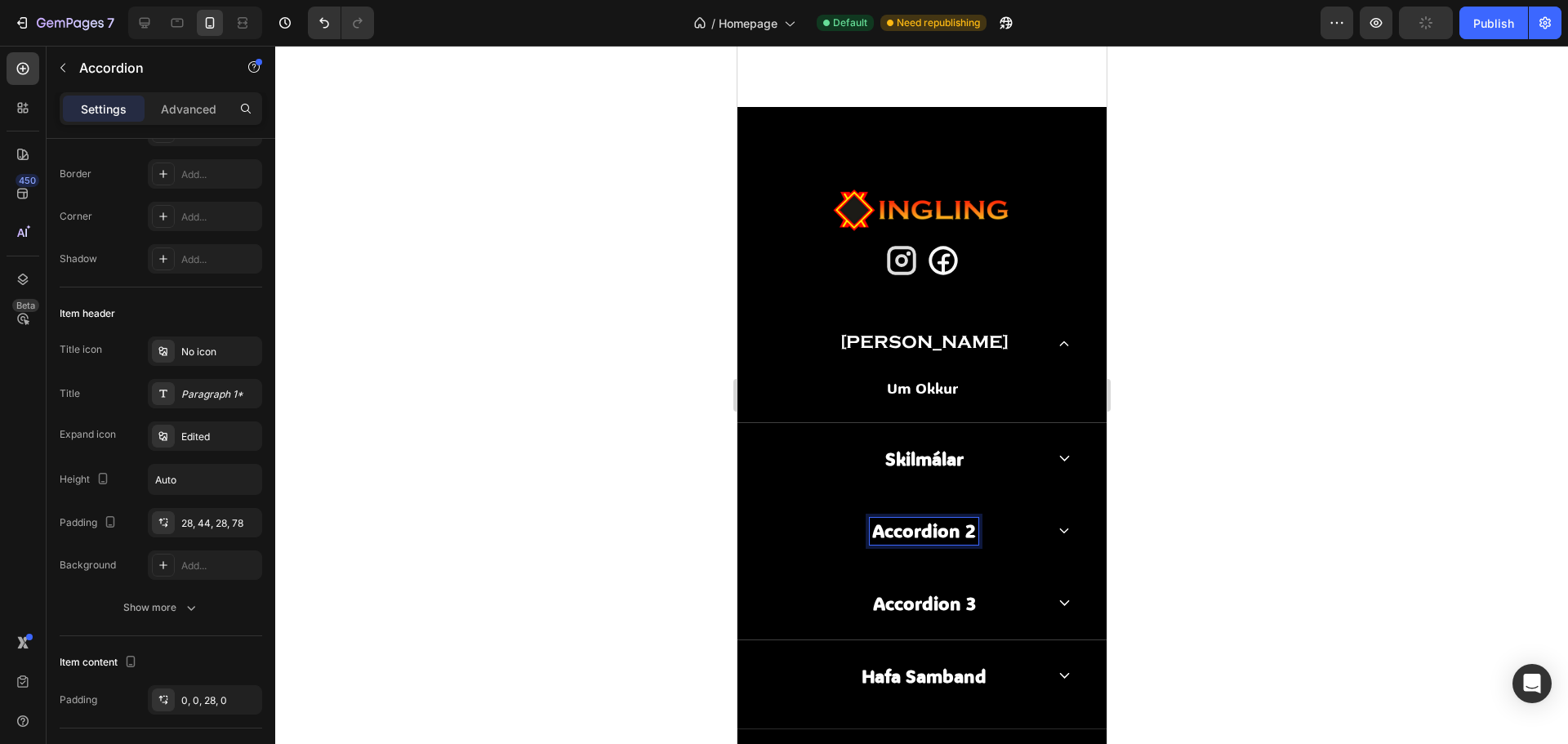
click at [970, 528] on div "Accordion 2" at bounding box center [923, 531] width 108 height 26
drag, startPoint x: 967, startPoint y: 528, endPoint x: 863, endPoint y: 534, distance: 104.2
click at [869, 534] on div "Accordion 2" at bounding box center [923, 531] width 108 height 26
